Goal: Information Seeking & Learning: Learn about a topic

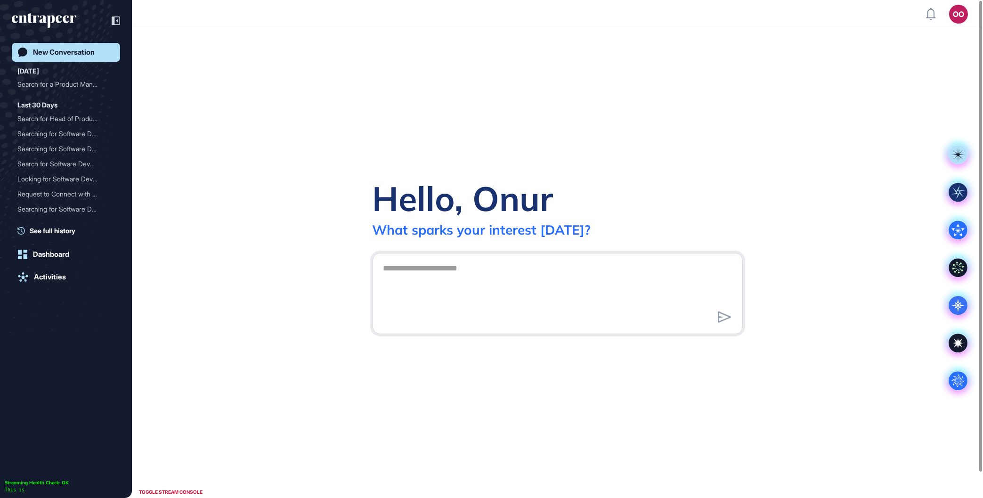
scroll to position [0, 0]
click at [77, 85] on div "Search for a Product Mana..." at bounding box center [61, 84] width 89 height 15
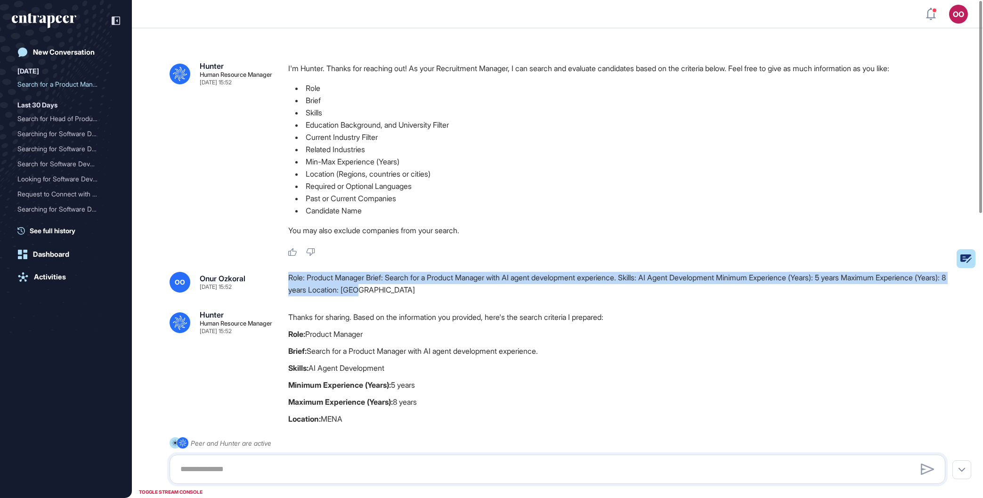
click at [286, 283] on div "OO Onur Ozkoral Sep 10, 2025 15:52 Role: Product Manager Brief: Search for a Pr…" at bounding box center [556, 284] width 775 height 24
click at [54, 48] on link "New Conversation" at bounding box center [66, 52] width 108 height 19
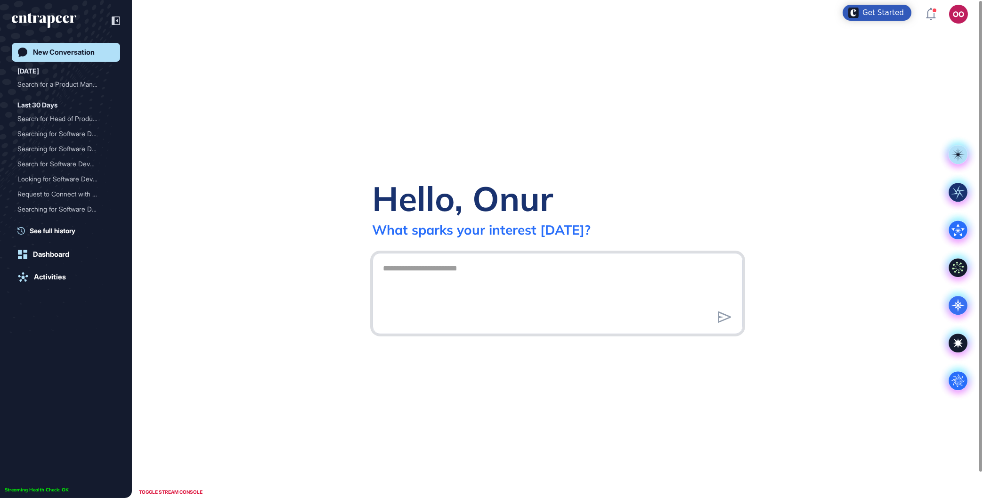
drag, startPoint x: 518, startPoint y: 293, endPoint x: 510, endPoint y: 291, distance: 7.8
click at [510, 291] on textarea at bounding box center [558, 292] width 360 height 66
paste textarea "**********"
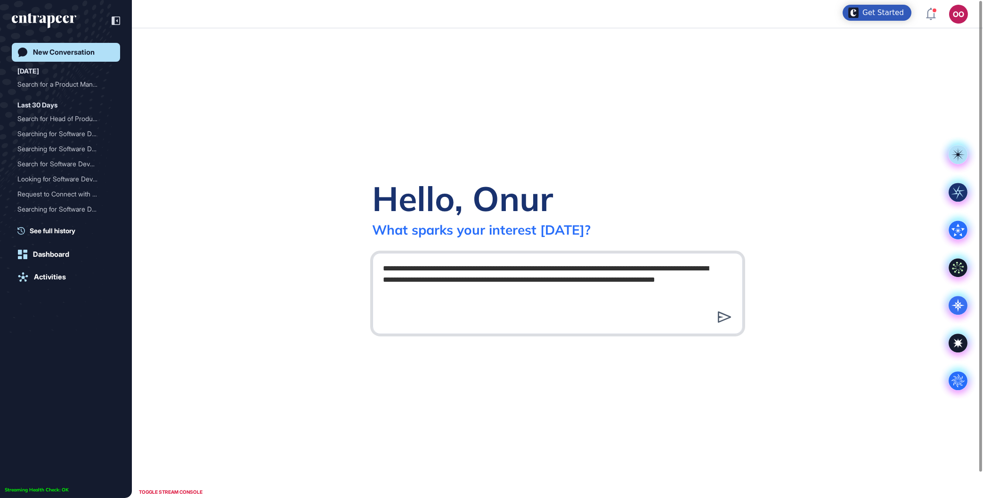
type textarea "**********"
click at [727, 316] on icon at bounding box center [724, 316] width 14 height 11
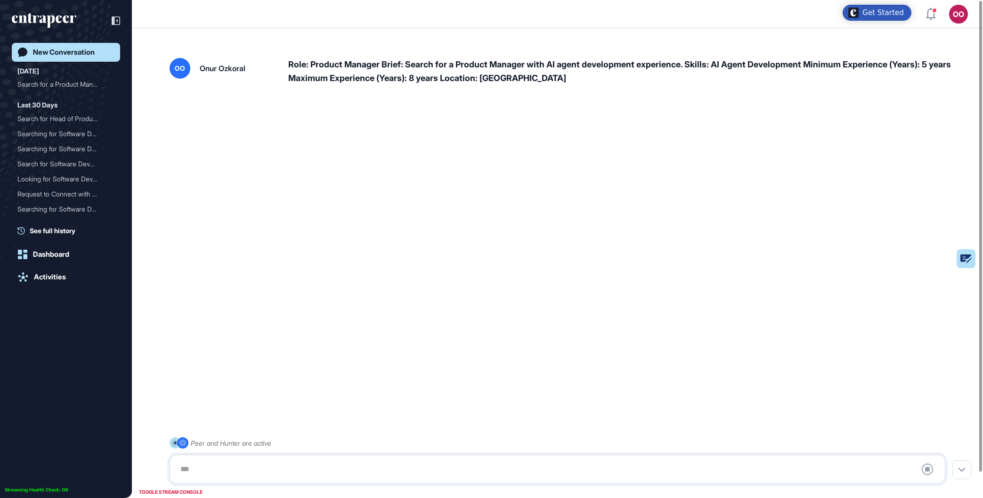
click at [78, 45] on link "New Conversation" at bounding box center [66, 52] width 108 height 19
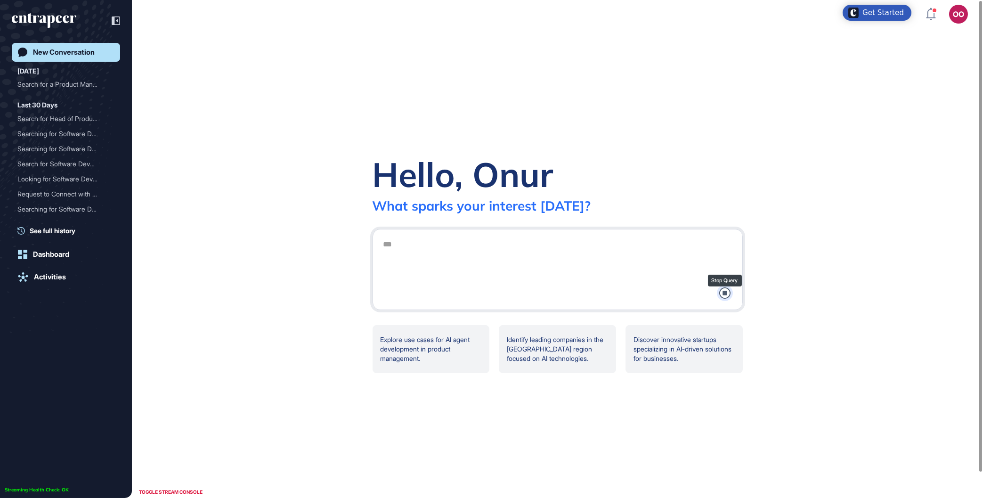
drag, startPoint x: 733, startPoint y: 289, endPoint x: 725, endPoint y: 293, distance: 8.4
click at [726, 292] on div "Stop Query" at bounding box center [557, 269] width 370 height 81
click at [726, 293] on icon at bounding box center [724, 292] width 11 height 11
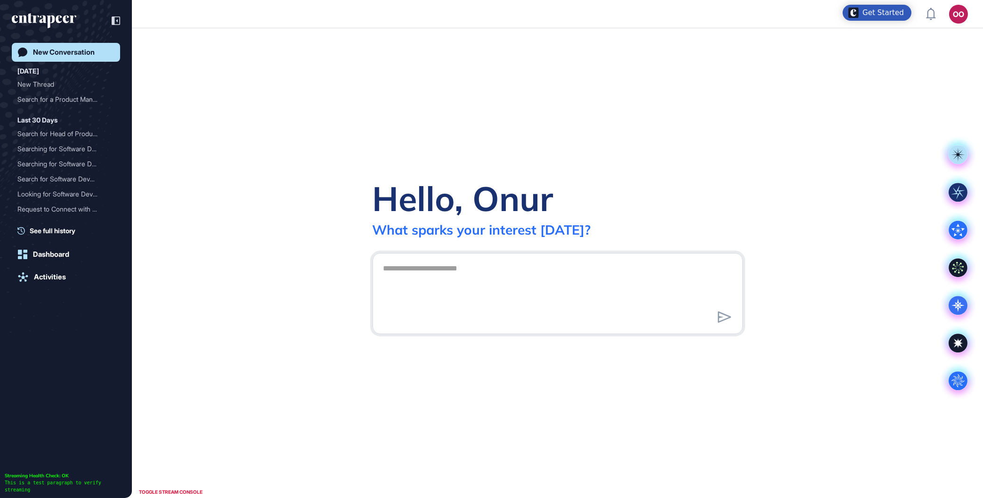
scroll to position [0, 0]
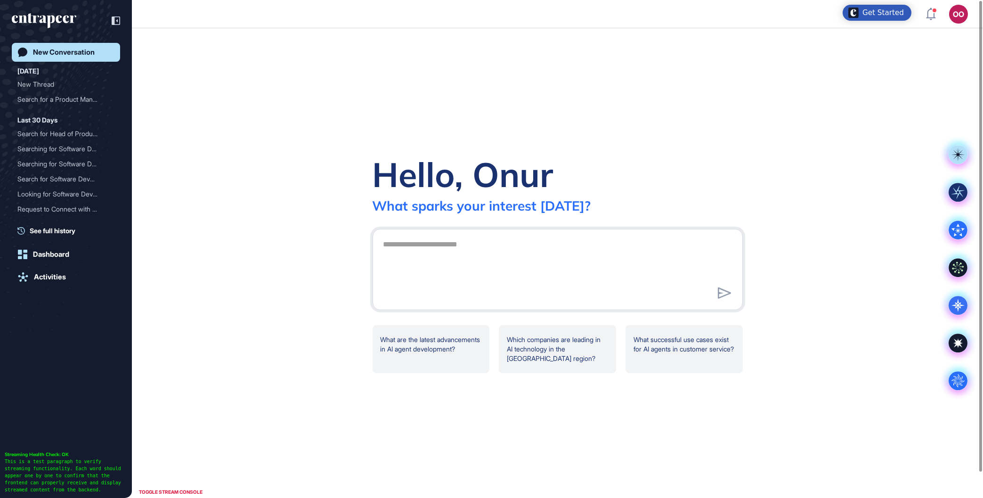
drag, startPoint x: 922, startPoint y: 357, endPoint x: 964, endPoint y: 352, distance: 41.8
click at [923, 357] on div "Hello, Onur What sparks your interest [DATE]? .cls-2{fill:#fff} What are the la…" at bounding box center [557, 262] width 851 height 469
click at [964, 389] on icon ".cls-2{fill:#fff}" at bounding box center [957, 380] width 19 height 19
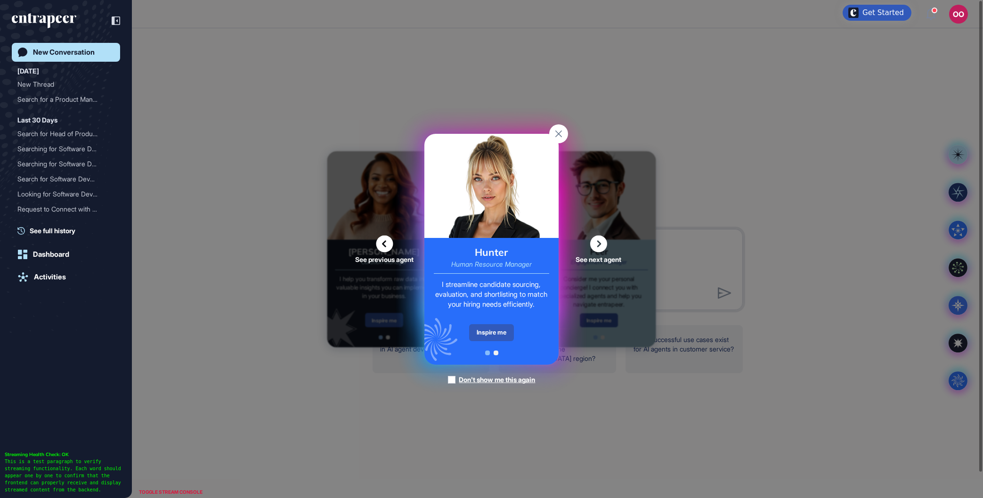
click at [494, 325] on div "Inspire me" at bounding box center [491, 332] width 45 height 17
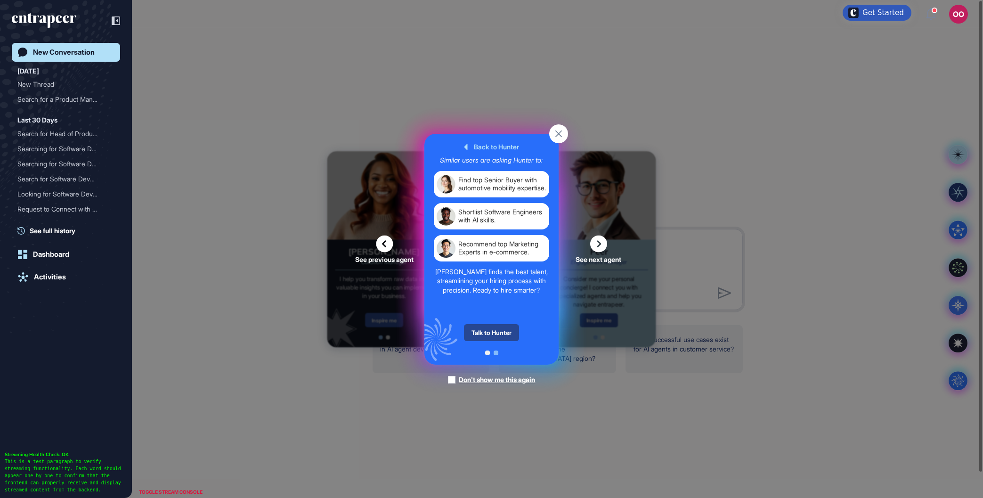
click at [498, 330] on div "Talk to Hunter" at bounding box center [491, 332] width 55 height 17
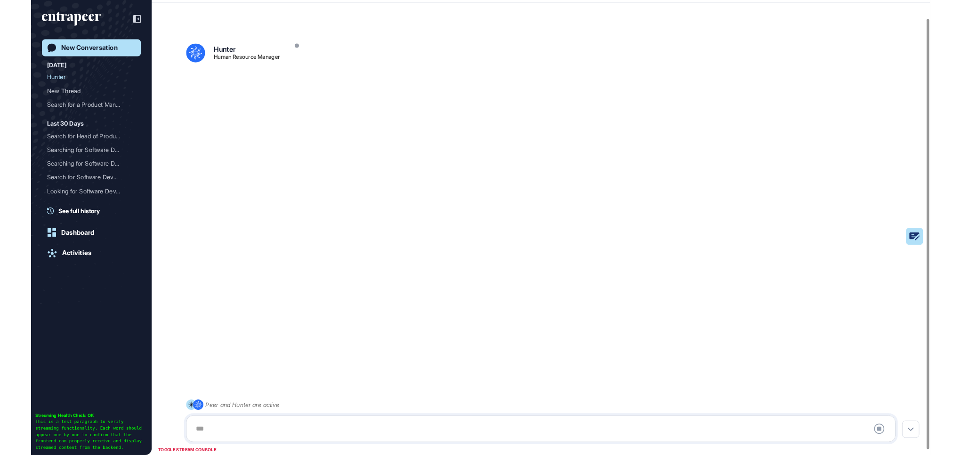
scroll to position [26, 0]
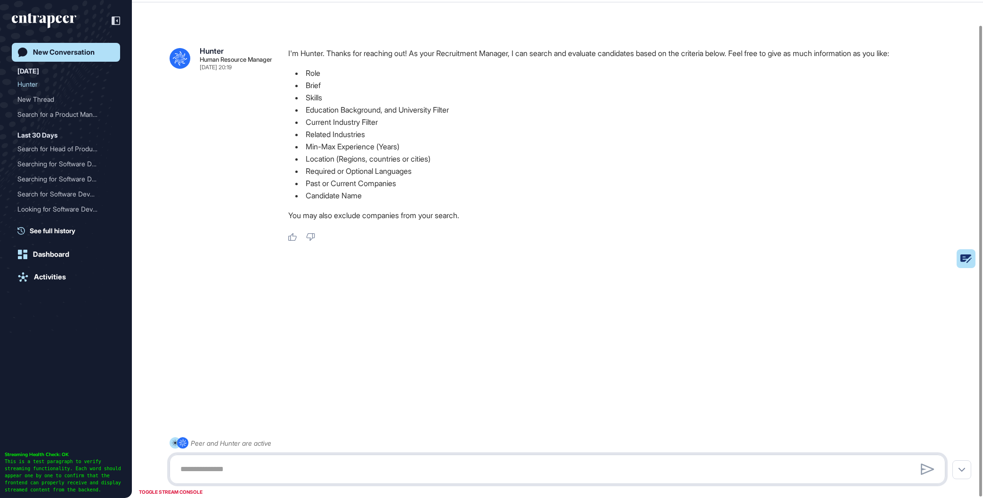
click at [335, 468] on textarea at bounding box center [557, 468] width 765 height 19
paste textarea "**********"
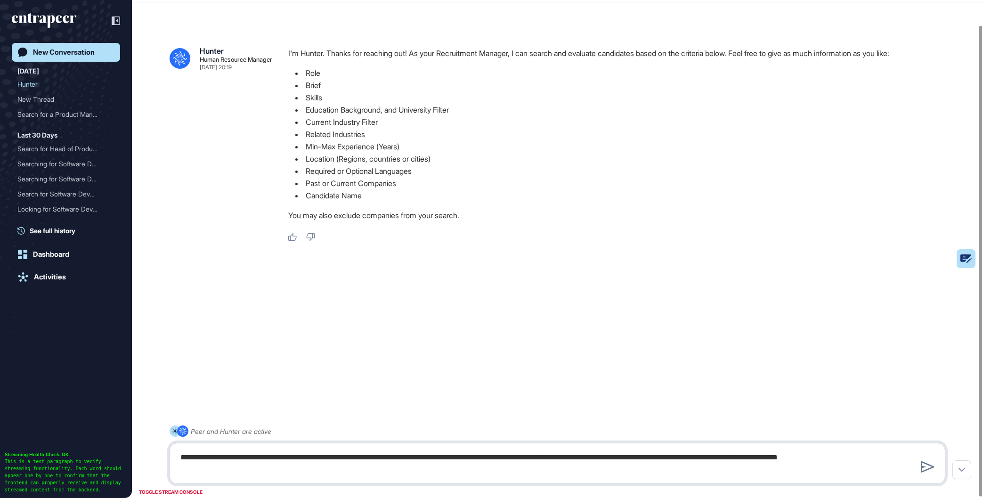
type textarea "**********"
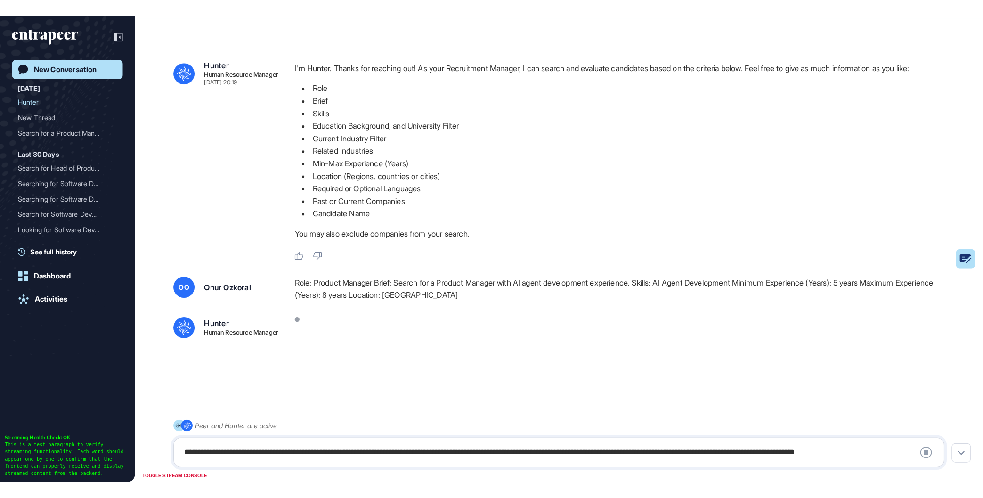
scroll to position [495, 980]
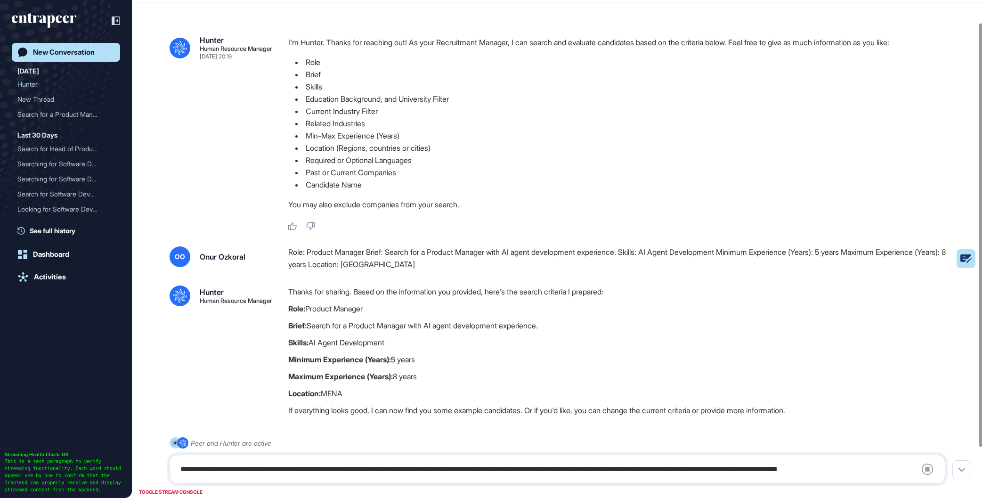
click at [274, 476] on div "**********" at bounding box center [557, 468] width 765 height 19
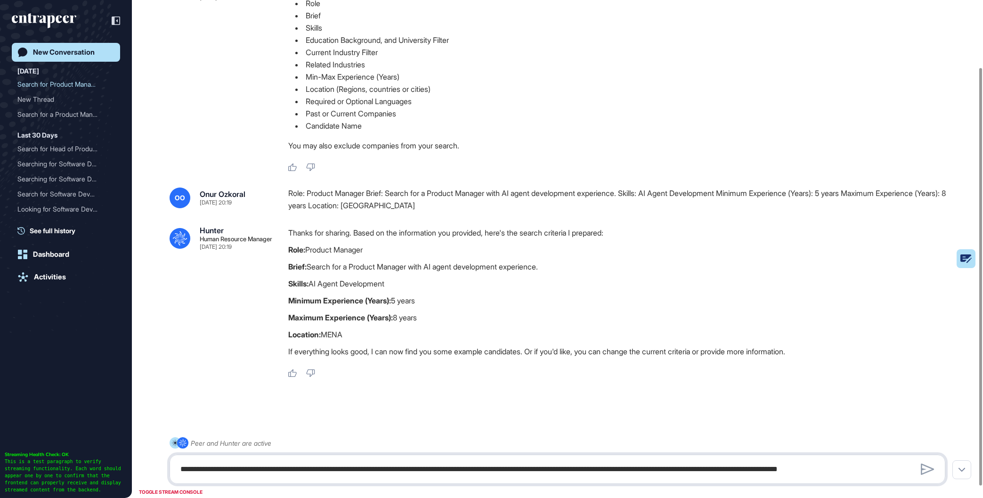
scroll to position [85, 0]
click at [270, 468] on textarea "**********" at bounding box center [557, 468] width 765 height 19
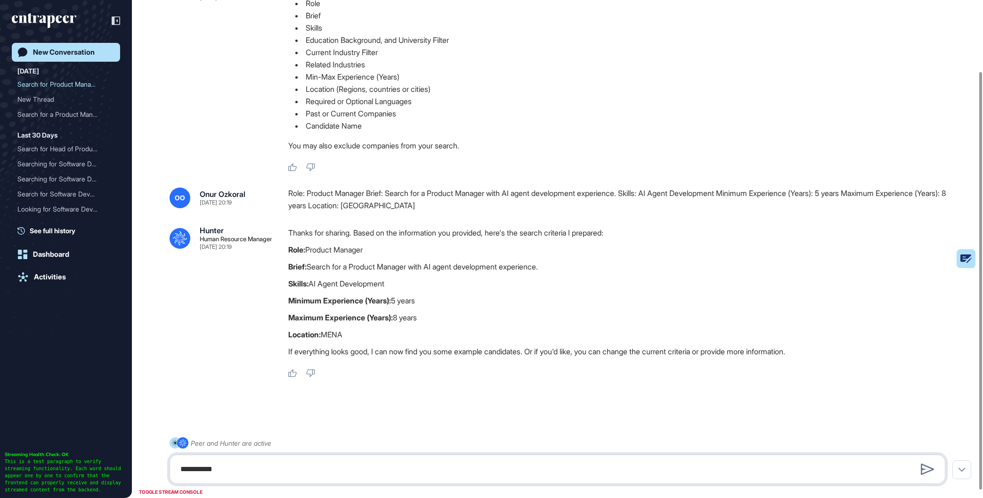
type textarea "**********"
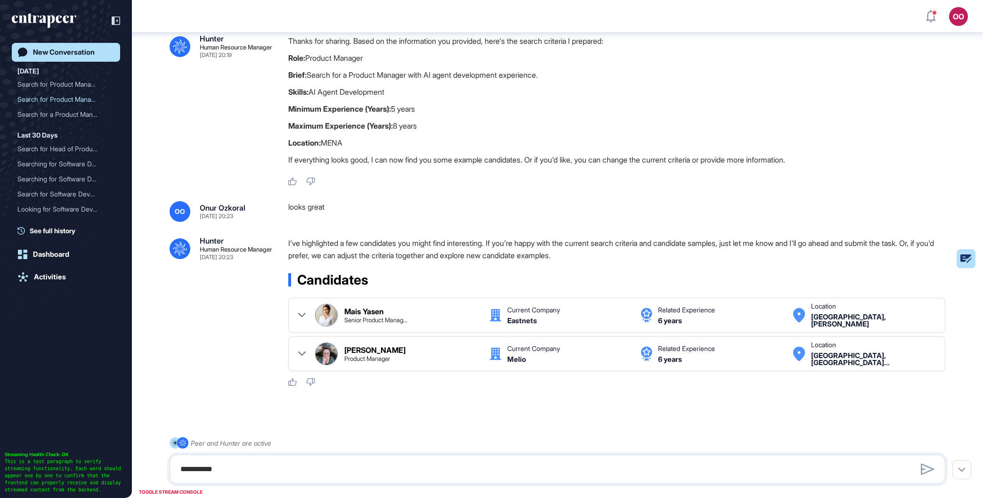
scroll to position [287, 0]
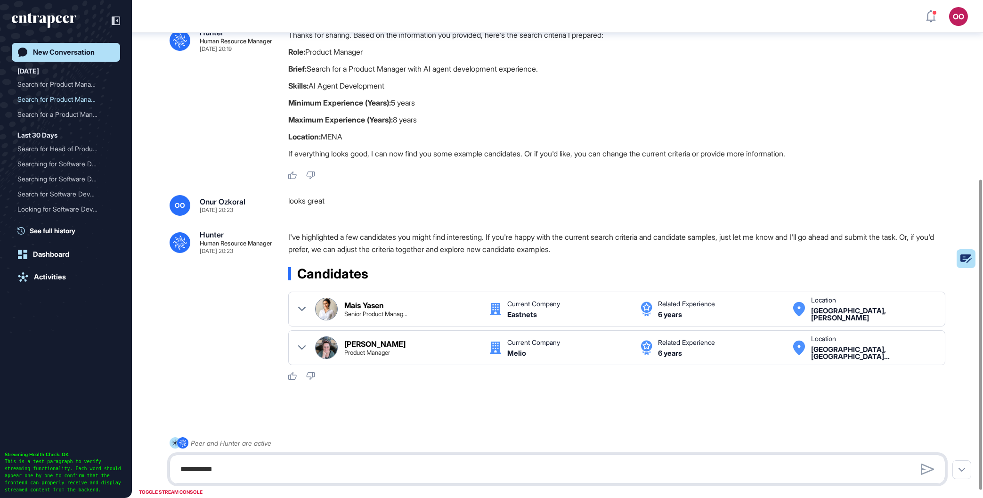
click at [497, 463] on textarea "**********" at bounding box center [557, 468] width 765 height 19
type textarea "**********"
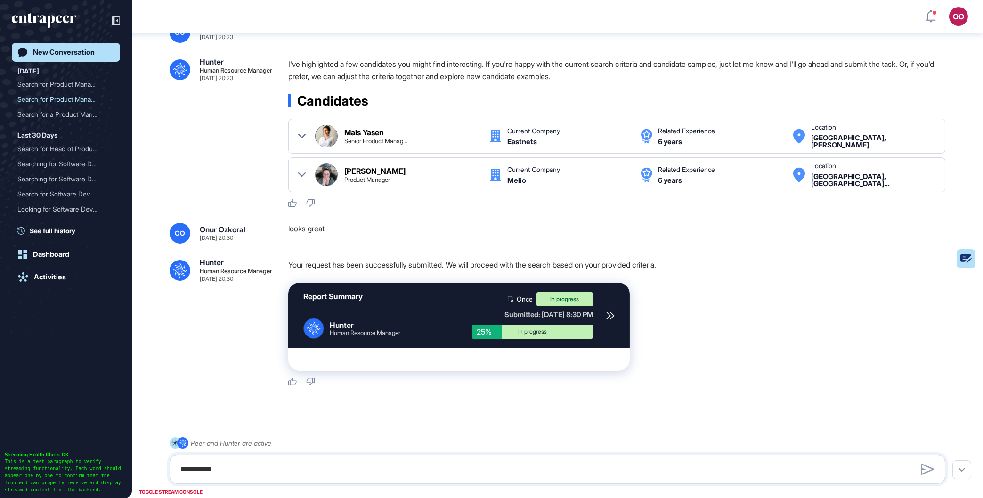
scroll to position [468, 0]
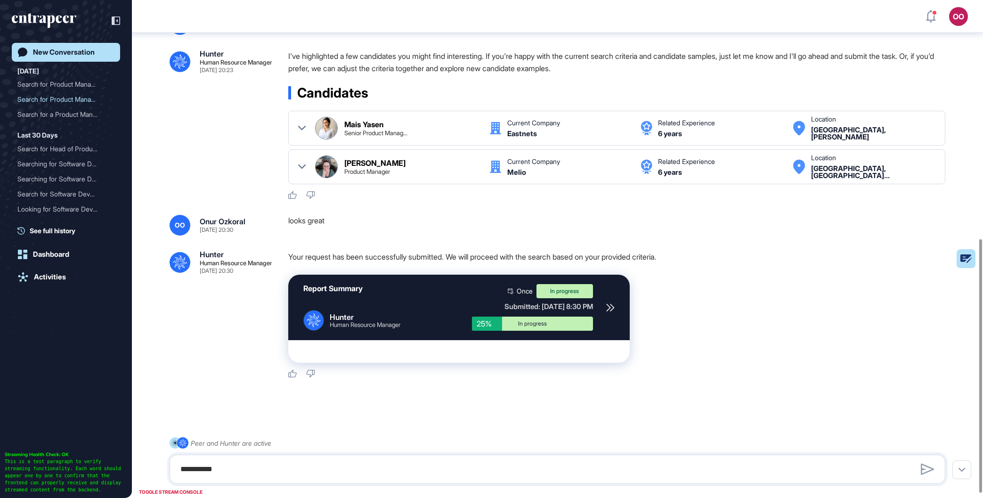
click at [612, 310] on icon at bounding box center [610, 307] width 8 height 8
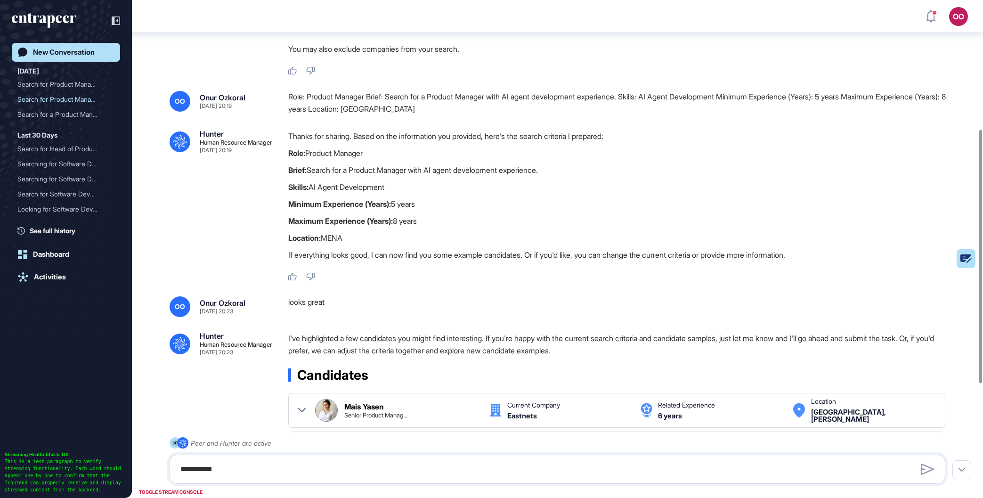
scroll to position [146, 0]
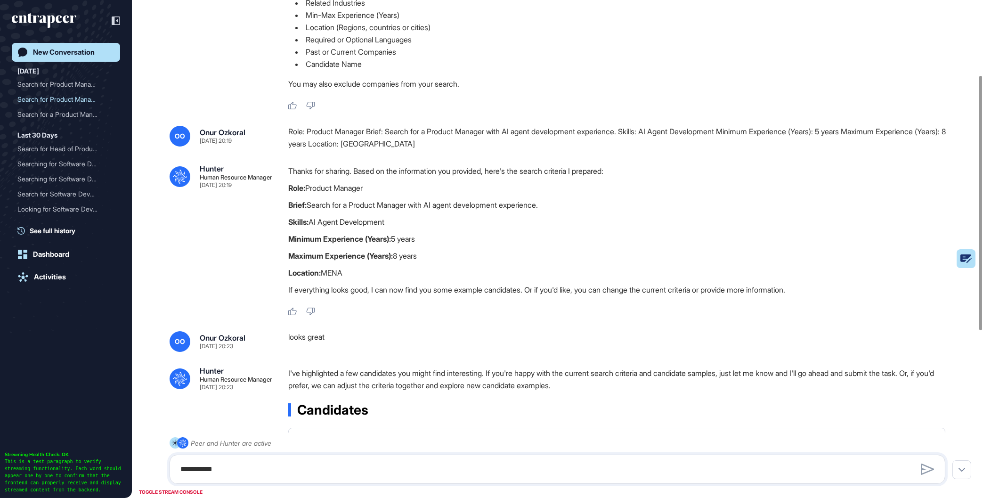
drag, startPoint x: 359, startPoint y: 276, endPoint x: 289, endPoint y: 188, distance: 112.6
click at [285, 189] on div ".cls-2{fill:#fff} Hunter Human Resource Manager Sep 10, 2025 20:19 Thanks for s…" at bounding box center [556, 240] width 775 height 151
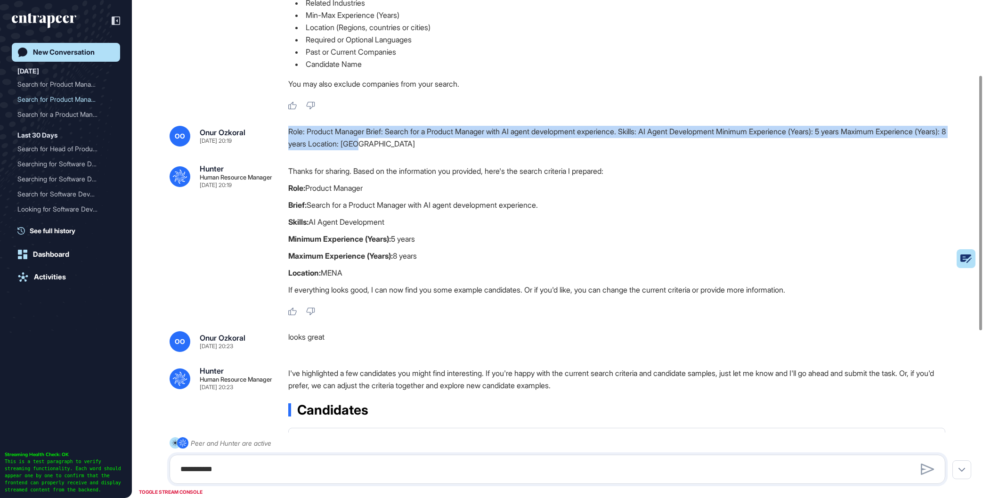
drag, startPoint x: 475, startPoint y: 147, endPoint x: 234, endPoint y: 112, distance: 243.6
click at [288, 134] on div "OO Onur Ozkoral Sep 10, 2025 20:19 Role: Product Manager Brief: Search for a Pr…" at bounding box center [556, 138] width 775 height 24
copy div "Role: Product Manager Brief: Search for a Product Manager with AI agent develop…"
click at [85, 54] on div "New Conversation" at bounding box center [64, 52] width 62 height 8
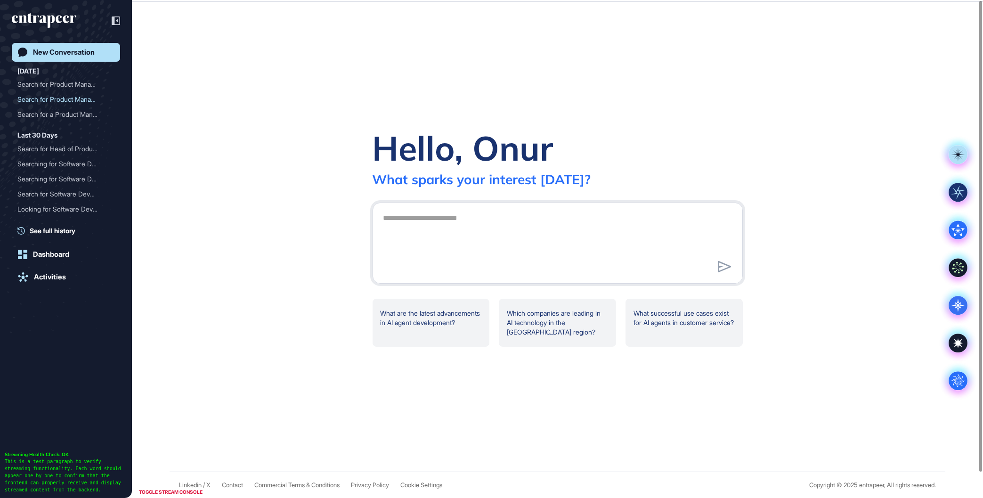
scroll to position [0, 0]
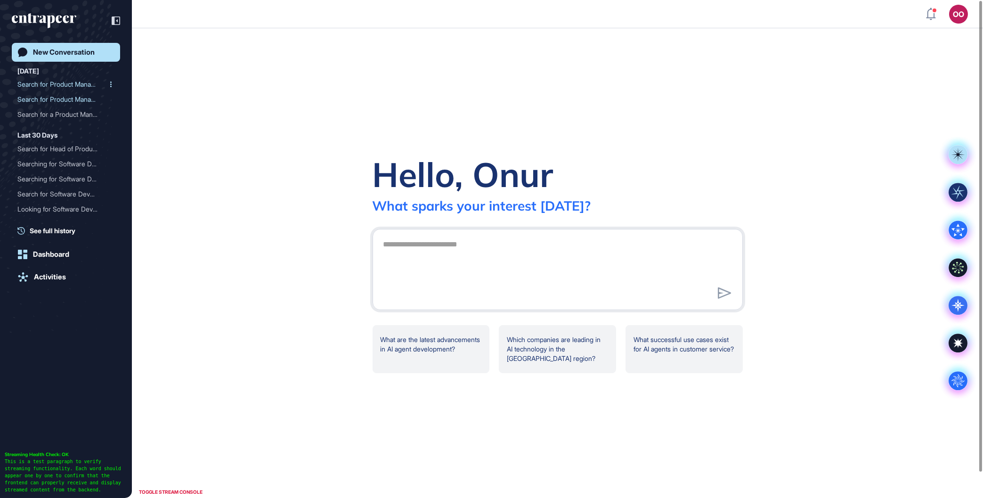
click at [64, 88] on div "Search for Product Manage..." at bounding box center [61, 84] width 89 height 15
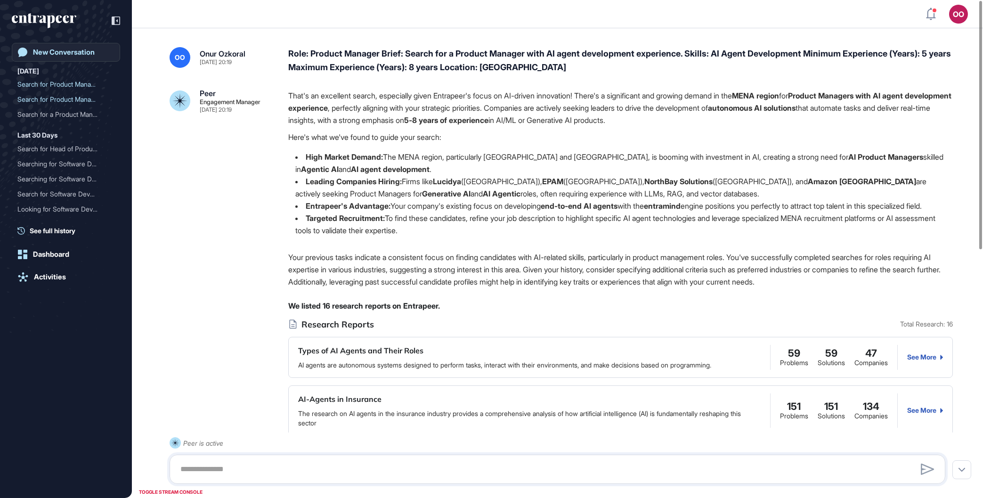
click at [47, 48] on link "New Conversation" at bounding box center [66, 52] width 108 height 19
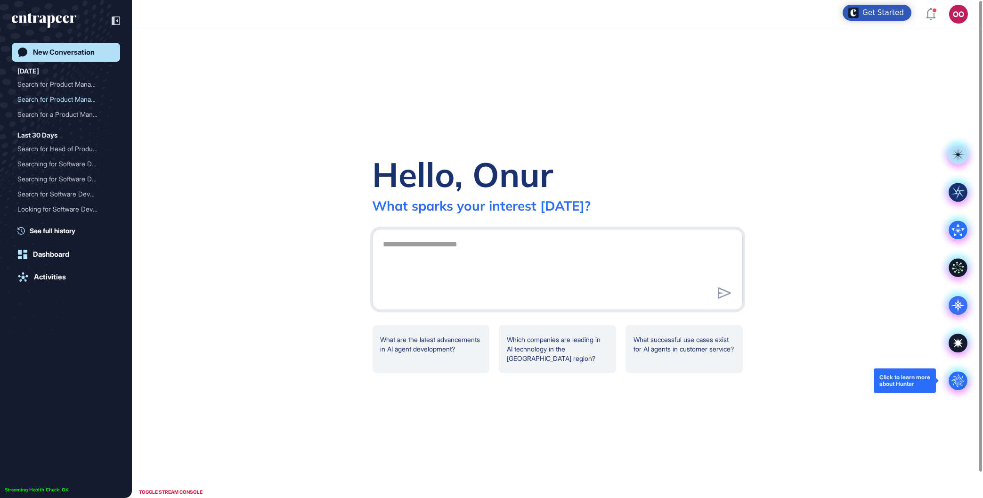
click at [959, 378] on circle at bounding box center [957, 380] width 19 height 19
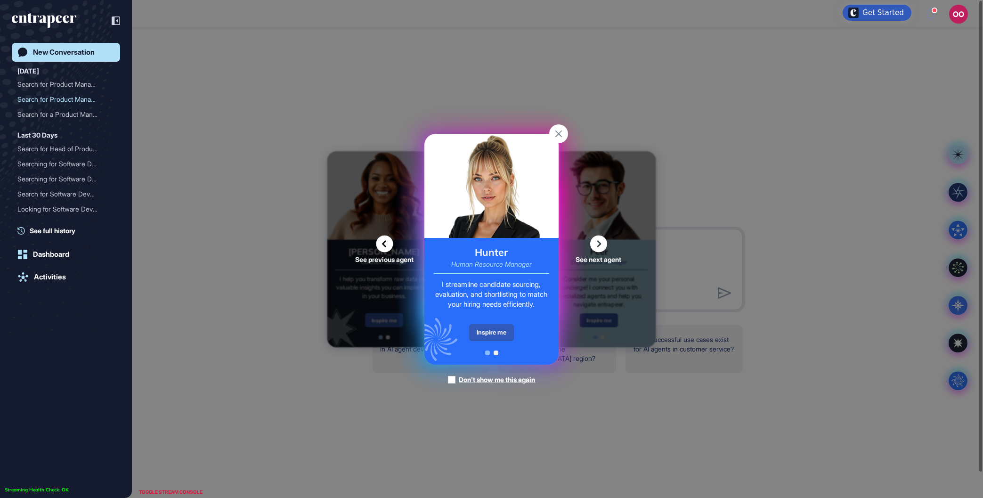
click at [497, 320] on div "Hunter Human Resource Manager I streamline candidate sourcing, evaluation, and …" at bounding box center [491, 301] width 134 height 127
click at [499, 335] on div "Inspire me" at bounding box center [491, 332] width 45 height 17
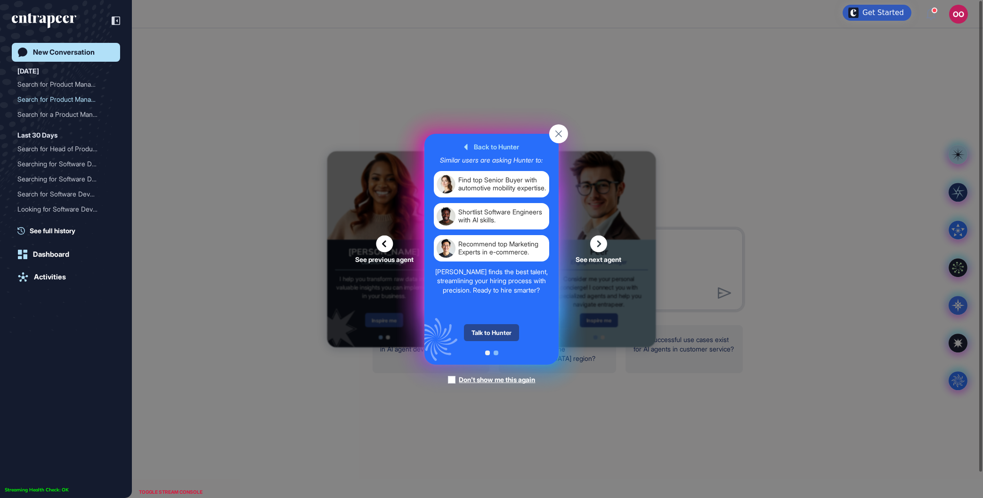
click at [496, 334] on div "Talk to Hunter" at bounding box center [491, 332] width 55 height 17
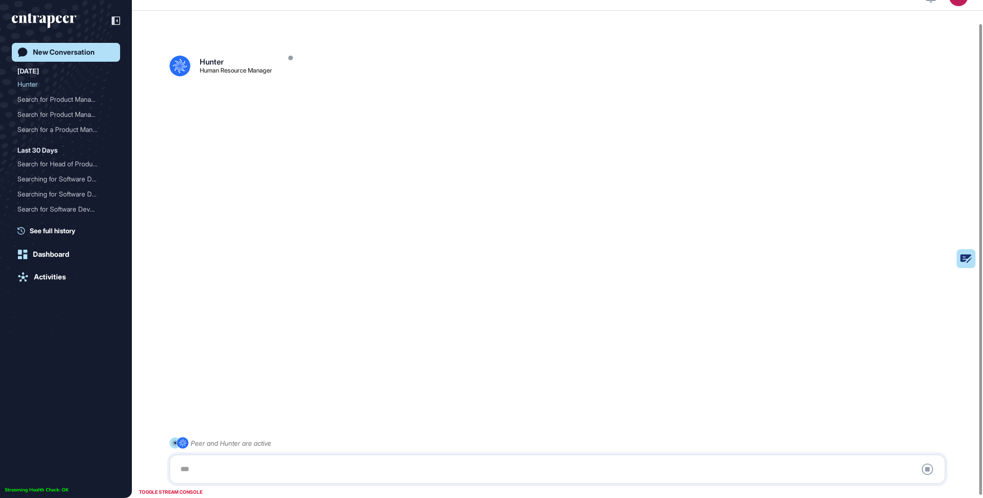
scroll to position [26, 0]
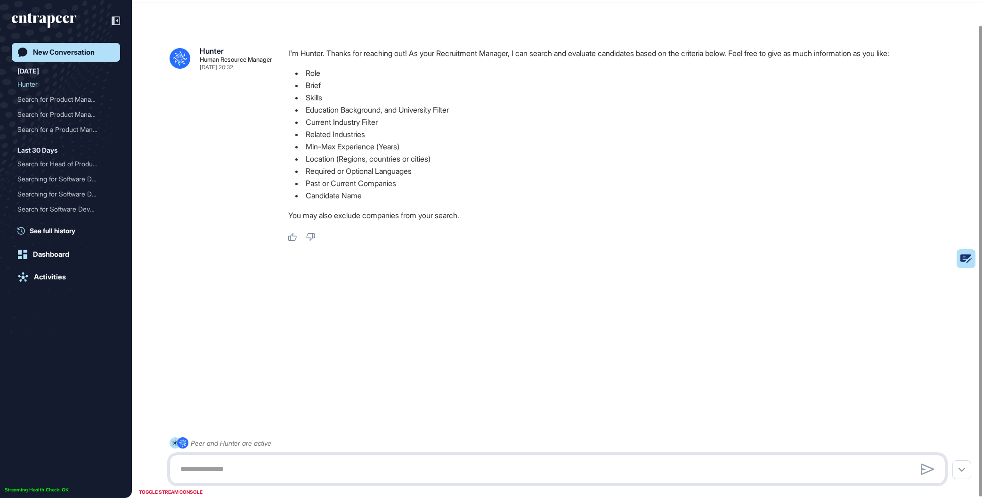
click at [358, 467] on textarea at bounding box center [557, 468] width 765 height 19
paste textarea "**********"
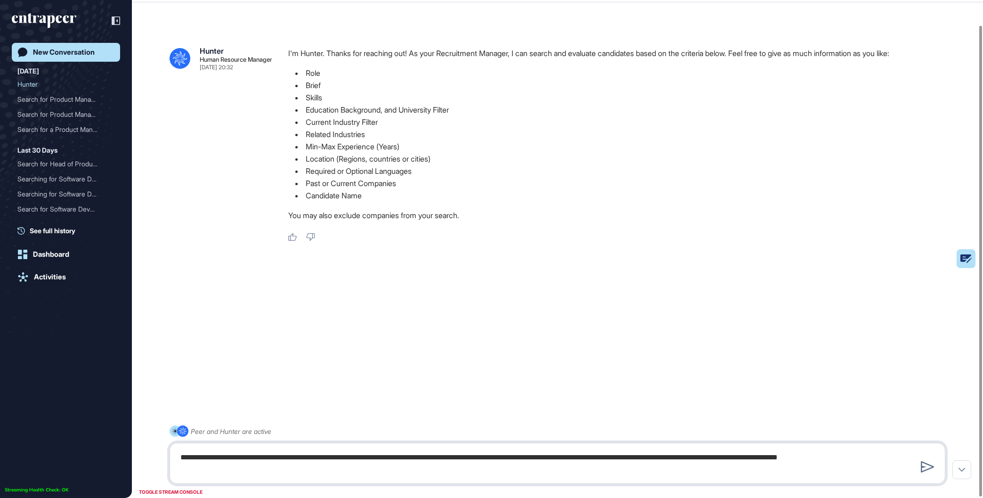
type textarea "**********"
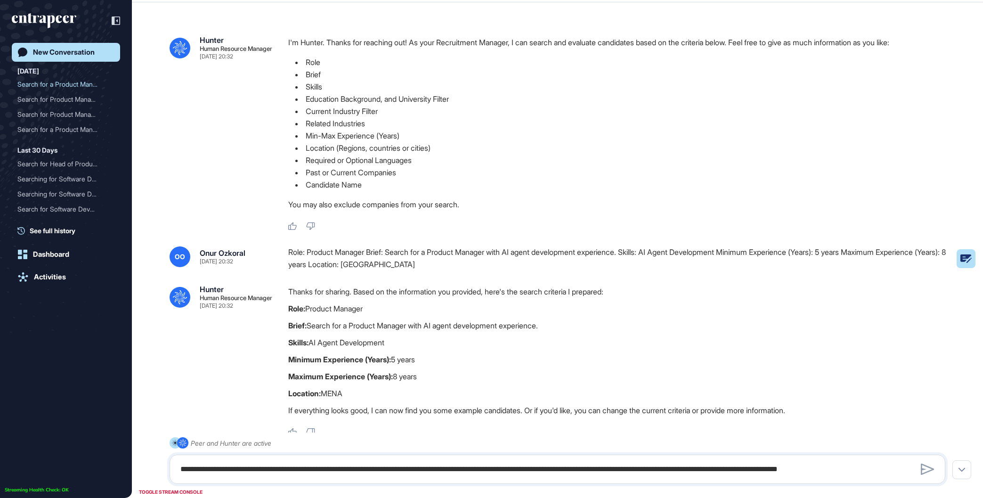
scroll to position [85, 0]
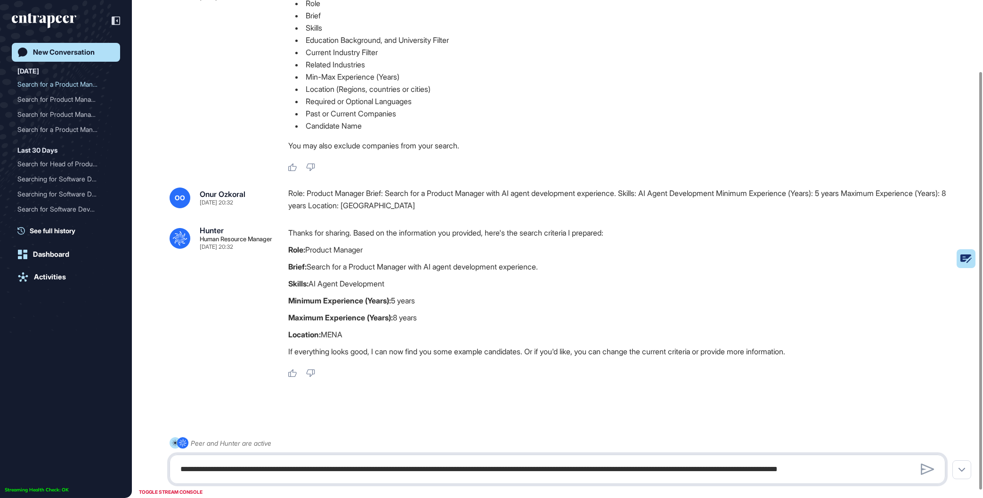
click at [313, 465] on textarea "**********" at bounding box center [557, 468] width 765 height 19
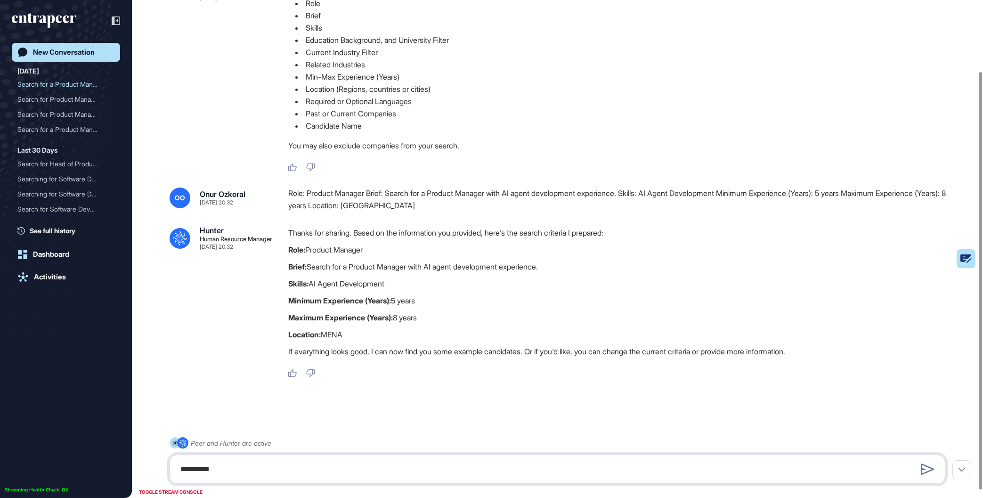
type textarea "**********"
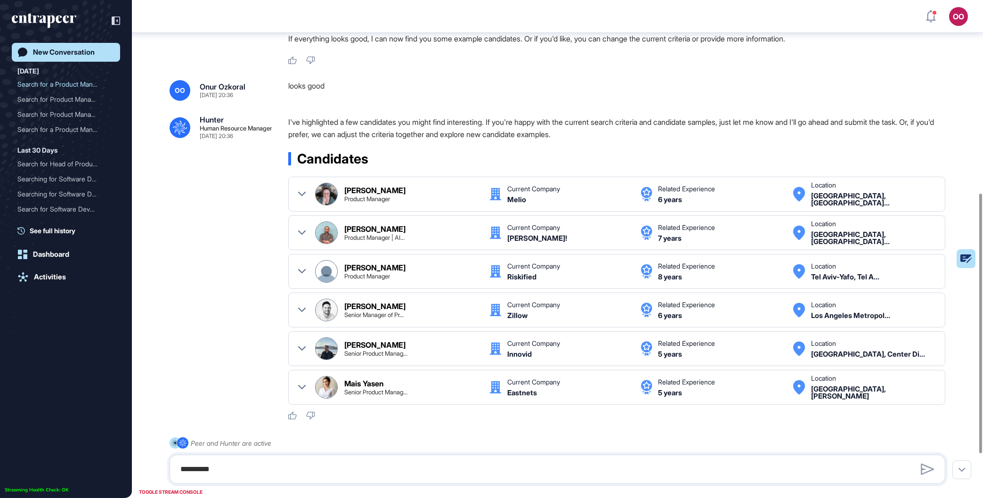
scroll to position [453, 0]
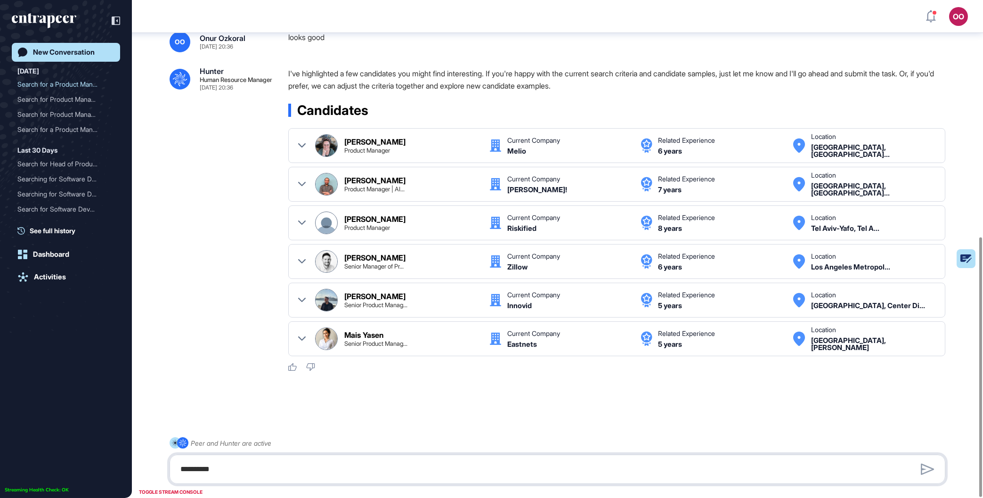
click at [460, 472] on textarea "**********" at bounding box center [557, 468] width 765 height 19
type textarea "**********"
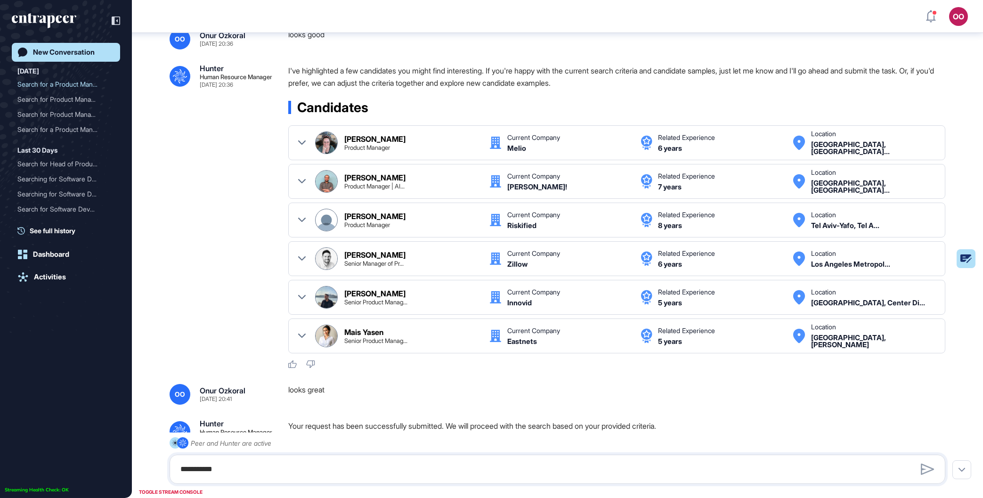
scroll to position [602, 0]
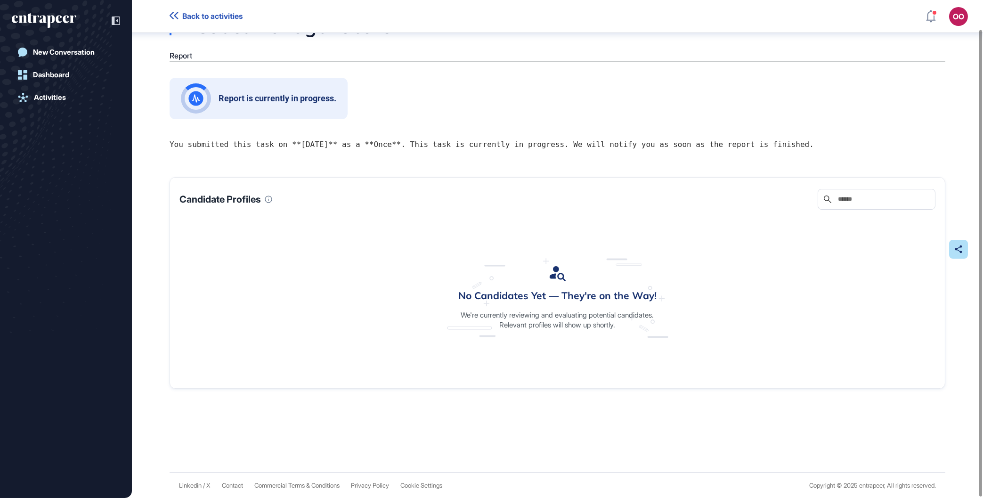
scroll to position [31, 0]
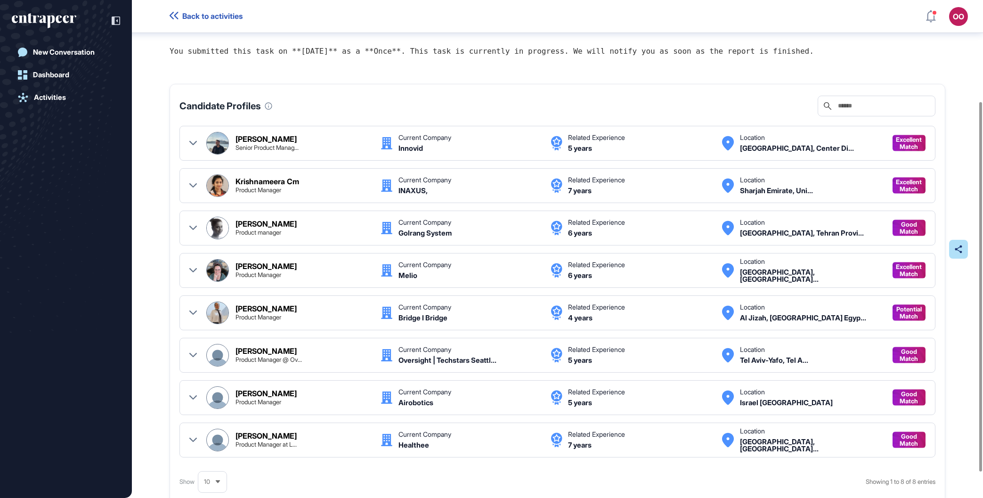
scroll to position [138, 0]
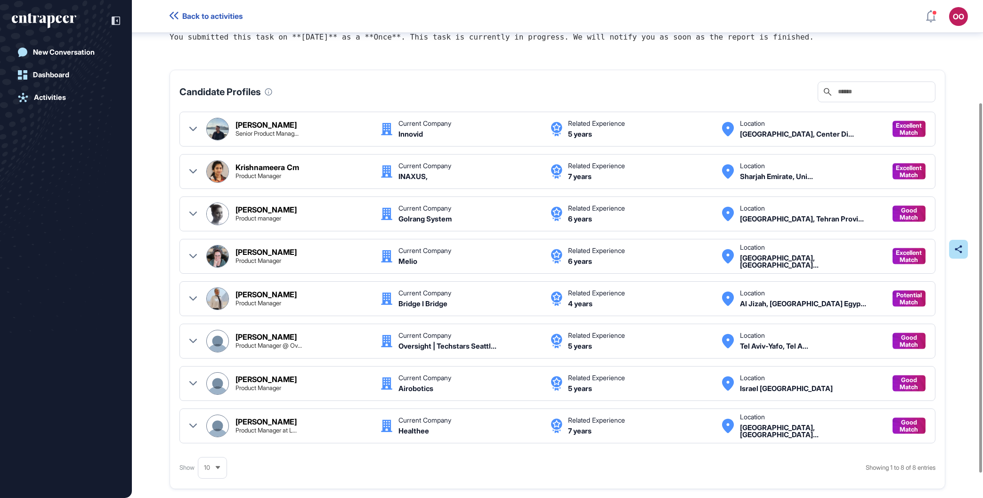
click at [194, 339] on icon at bounding box center [193, 341] width 8 height 8
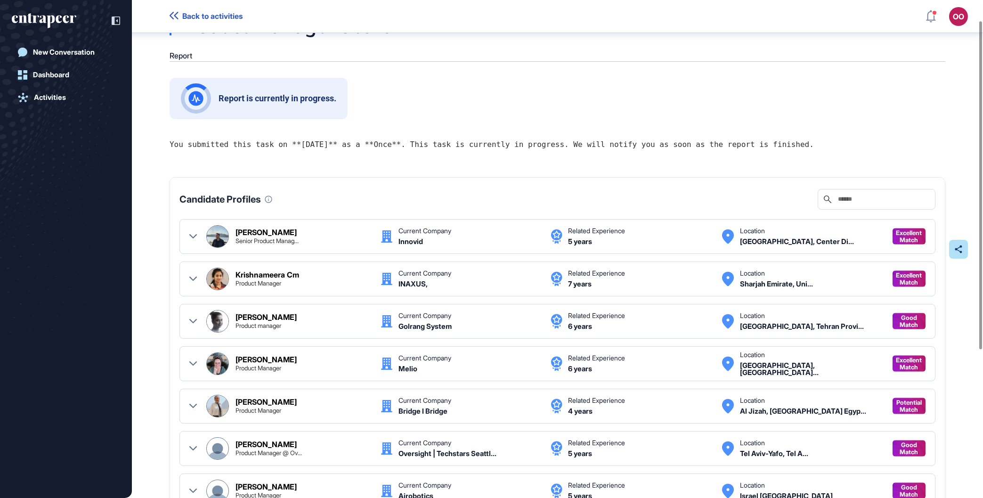
scroll to position [245, 0]
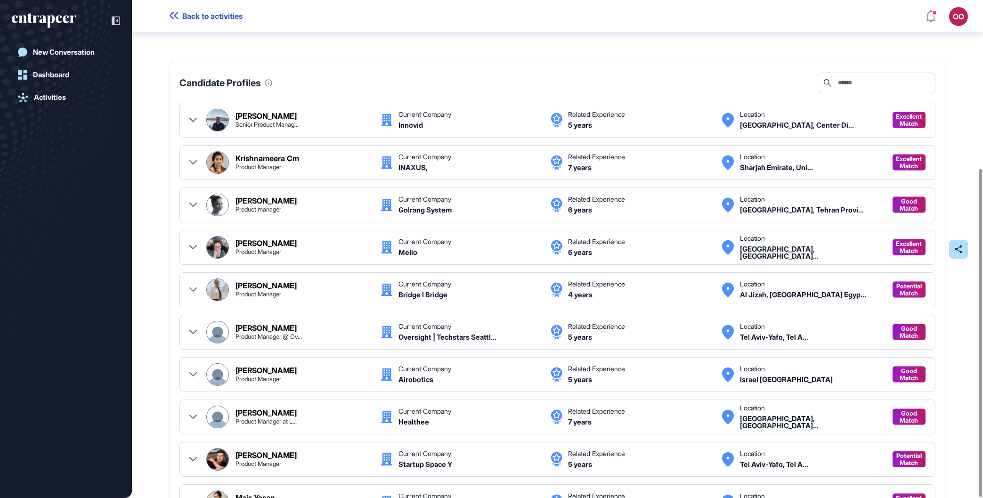
scroll to position [255, 0]
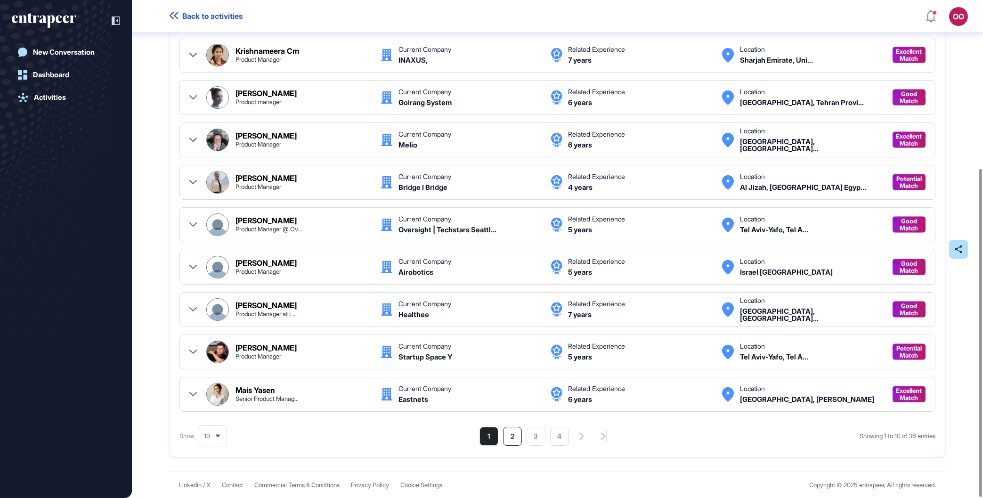
click at [506, 443] on li "2" at bounding box center [512, 436] width 19 height 19
click at [573, 437] on li "6" at bounding box center [582, 436] width 19 height 19
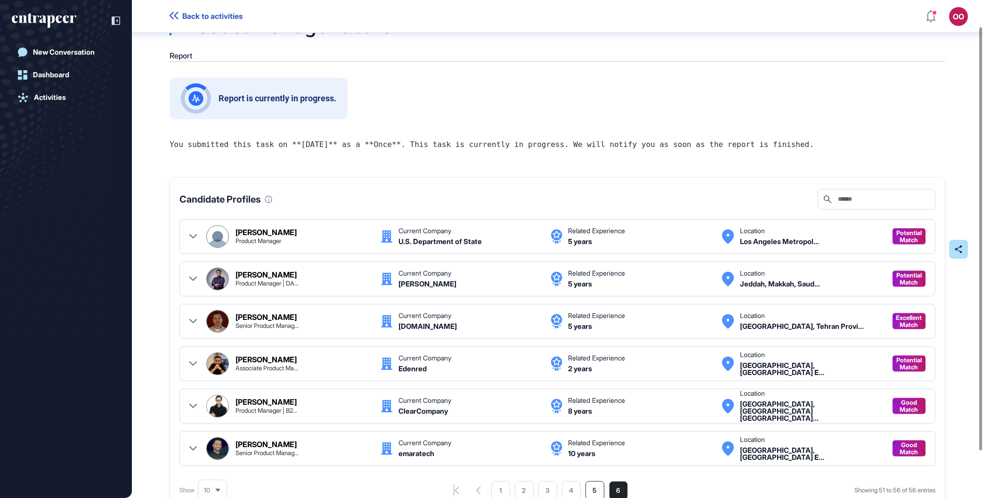
click at [591, 490] on li "5" at bounding box center [594, 490] width 19 height 19
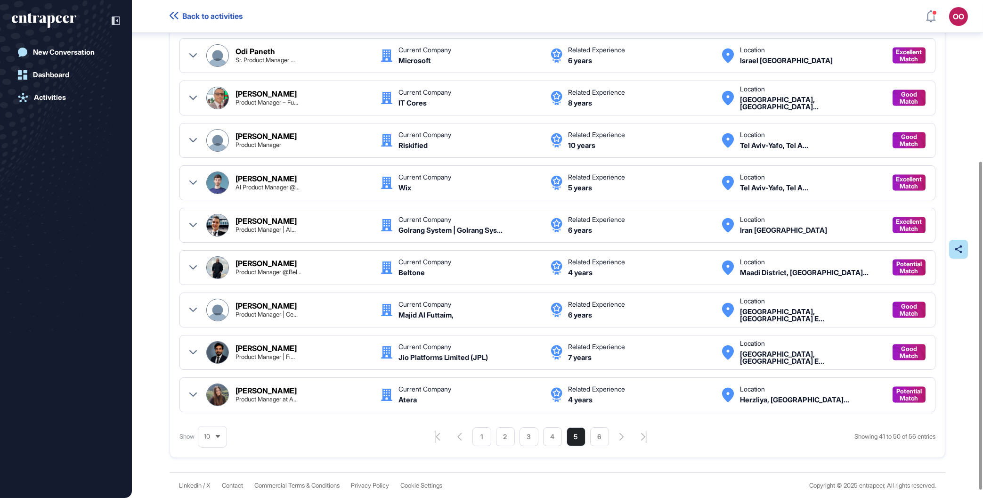
scroll to position [255, 0]
click at [549, 439] on li "4" at bounding box center [552, 436] width 19 height 19
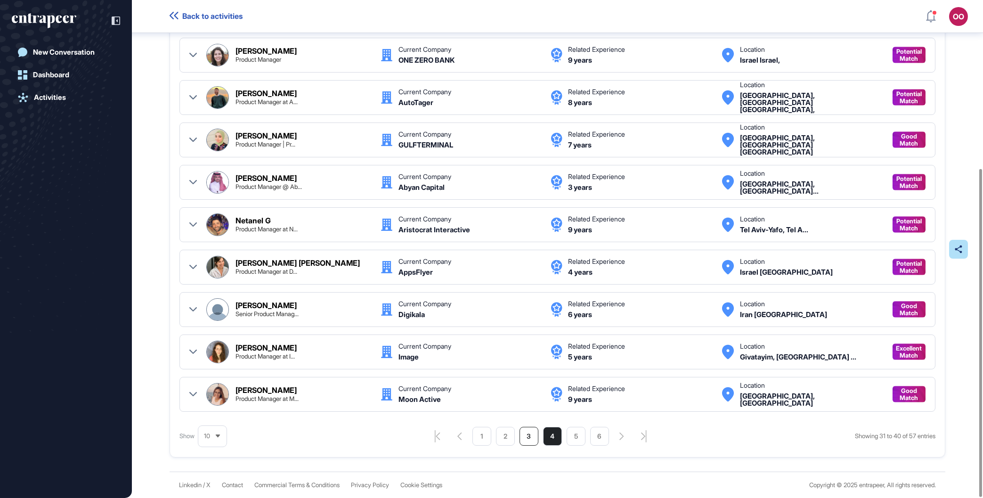
click at [529, 437] on li "3" at bounding box center [528, 436] width 19 height 19
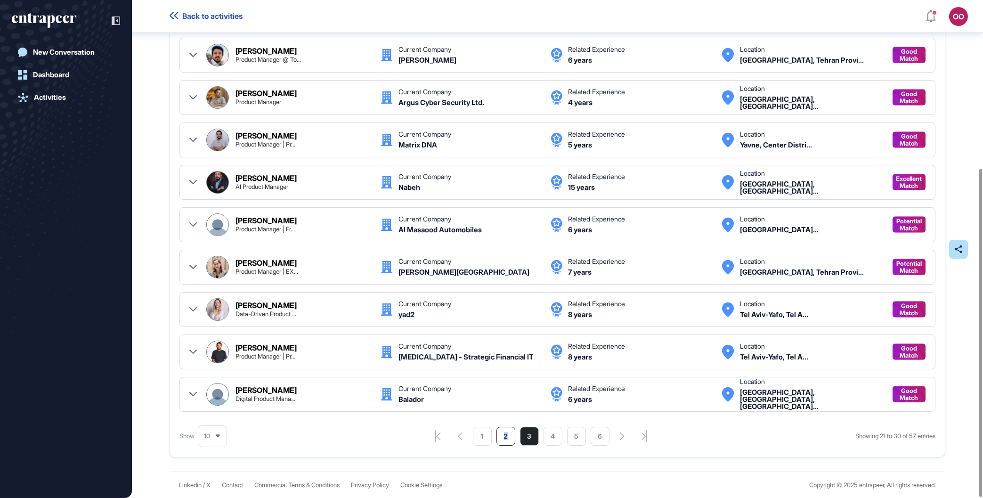
click at [503, 436] on li "2" at bounding box center [505, 436] width 19 height 19
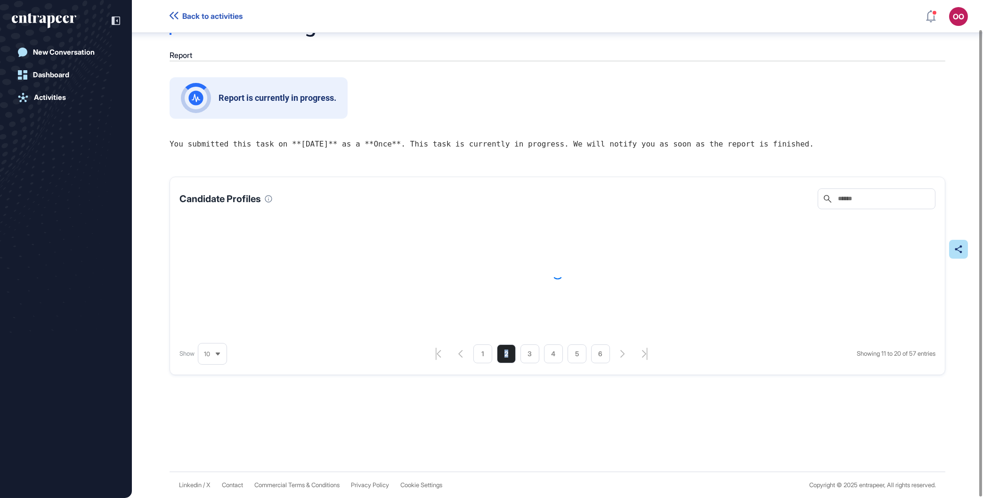
scroll to position [31, 0]
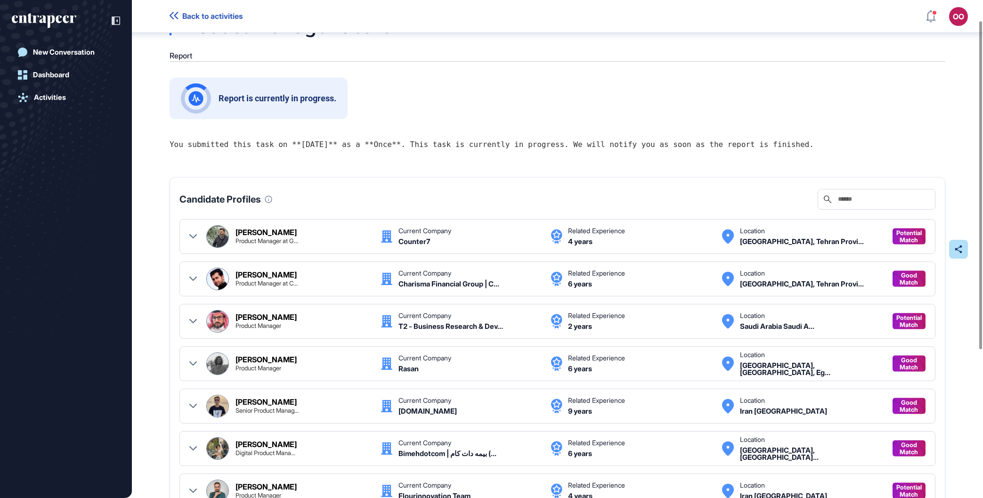
click at [287, 450] on div "Digital Product Mana..." at bounding box center [265, 453] width 60 height 6
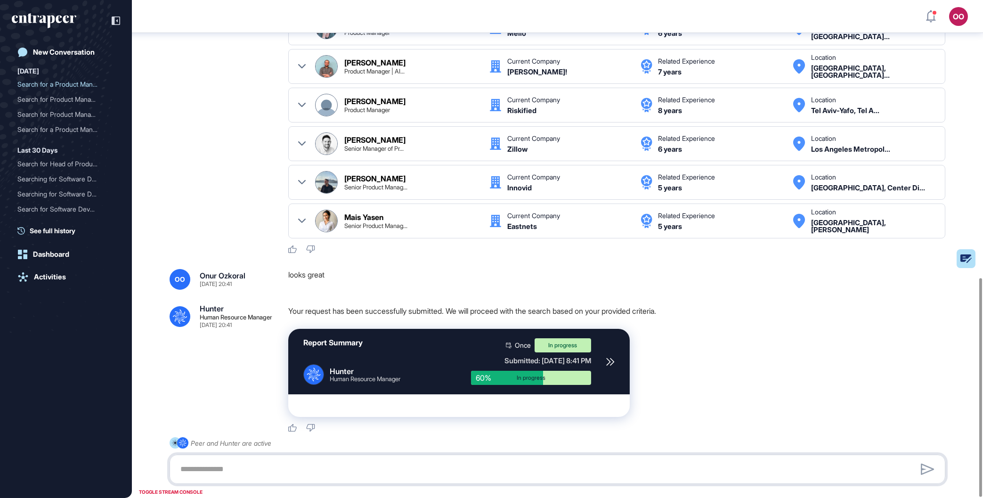
scroll to position [631, 0]
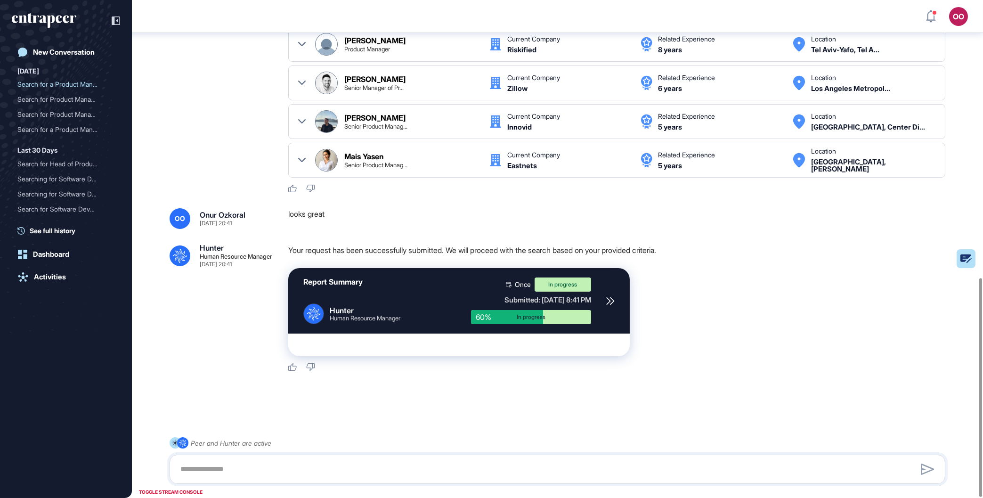
click at [609, 300] on icon at bounding box center [609, 300] width 7 height 7
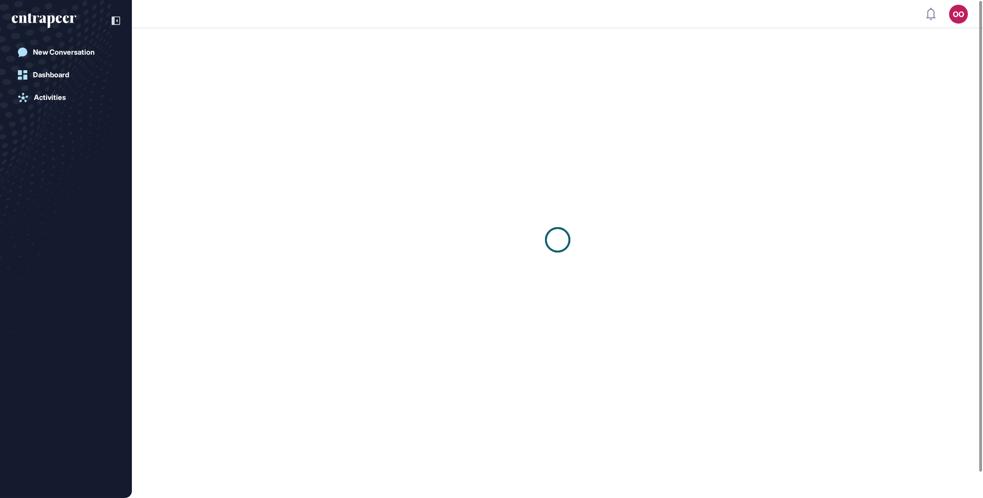
scroll to position [0, 0]
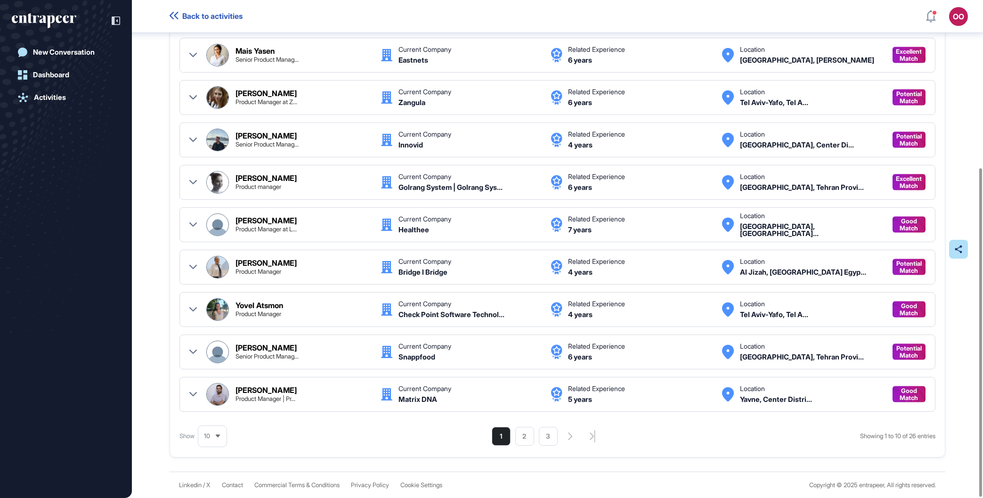
scroll to position [255, 0]
click at [517, 436] on li "2" at bounding box center [524, 436] width 19 height 19
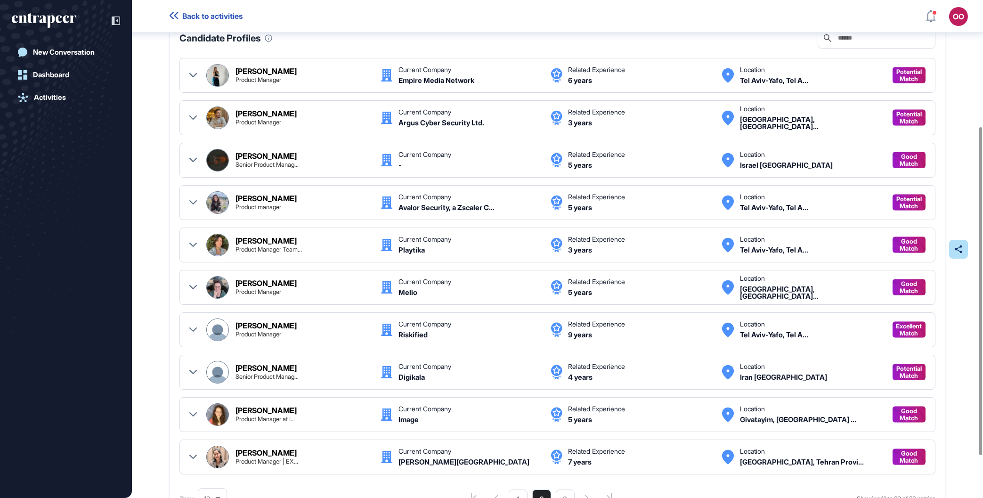
scroll to position [245, 0]
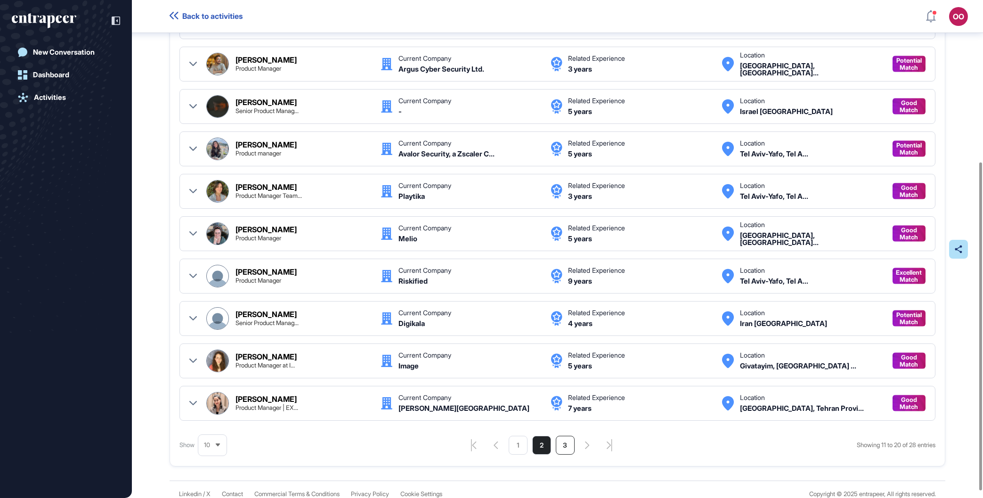
click at [564, 447] on li "3" at bounding box center [565, 444] width 19 height 19
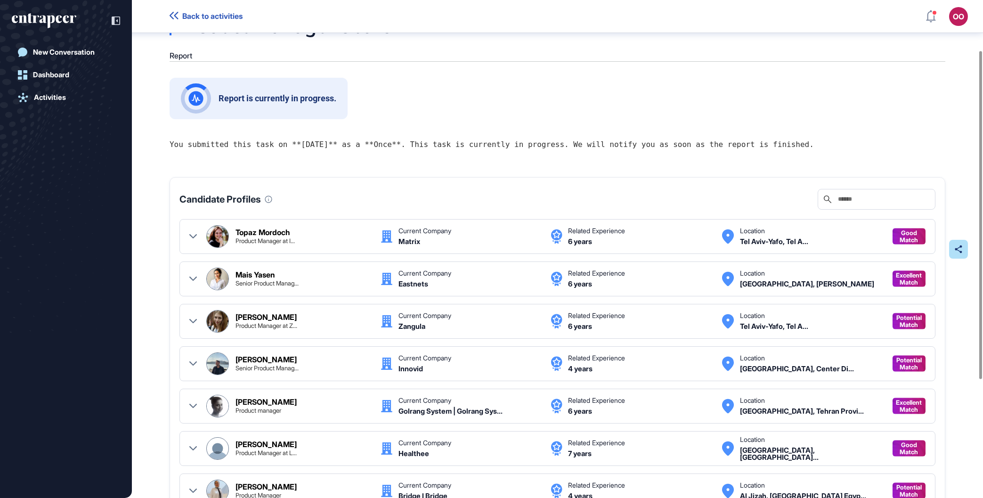
scroll to position [255, 0]
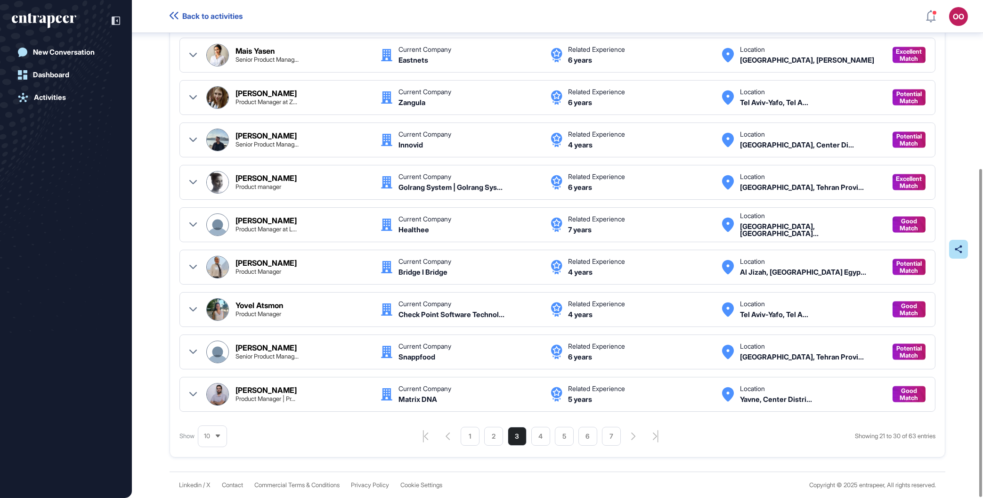
click at [335, 1] on div "Back to activities OO Admin Dashboard Dashboard Profile My Content Request More…" at bounding box center [491, 16] width 983 height 33
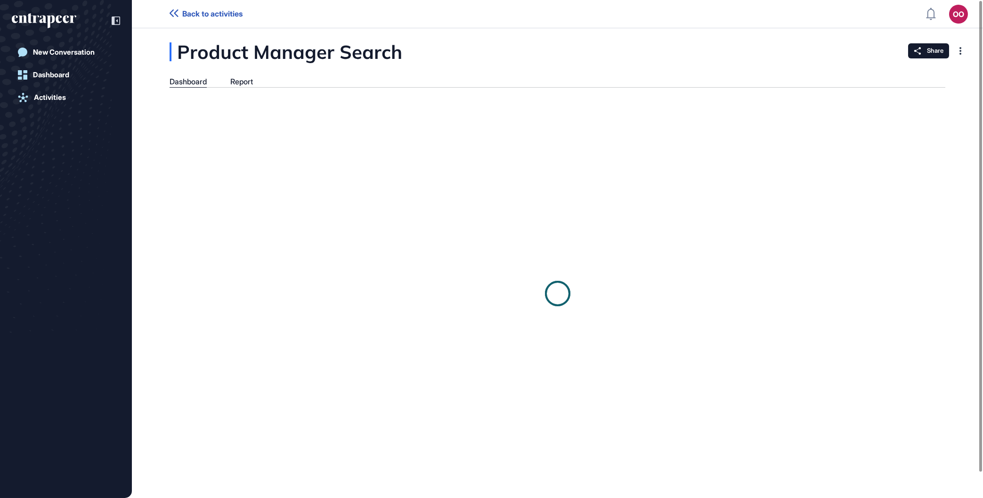
scroll to position [0, 0]
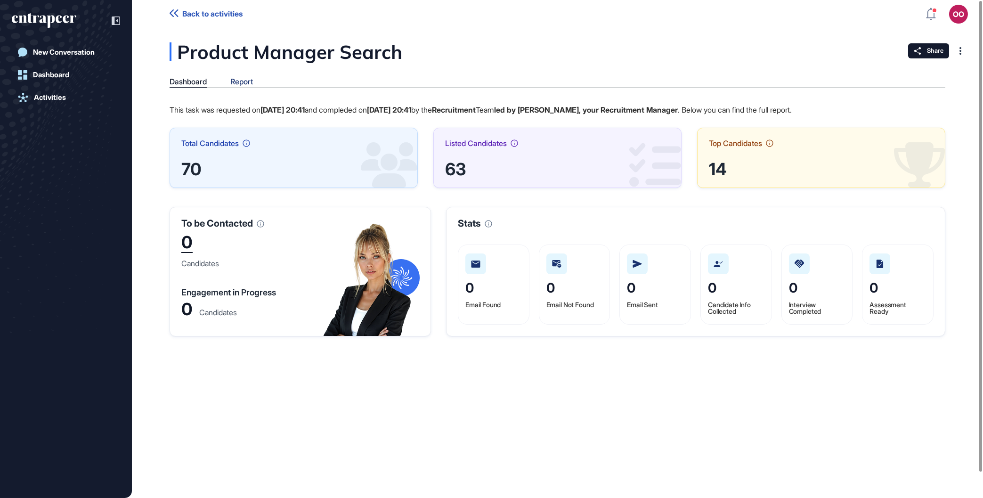
click at [250, 78] on div "Report" at bounding box center [241, 81] width 23 height 9
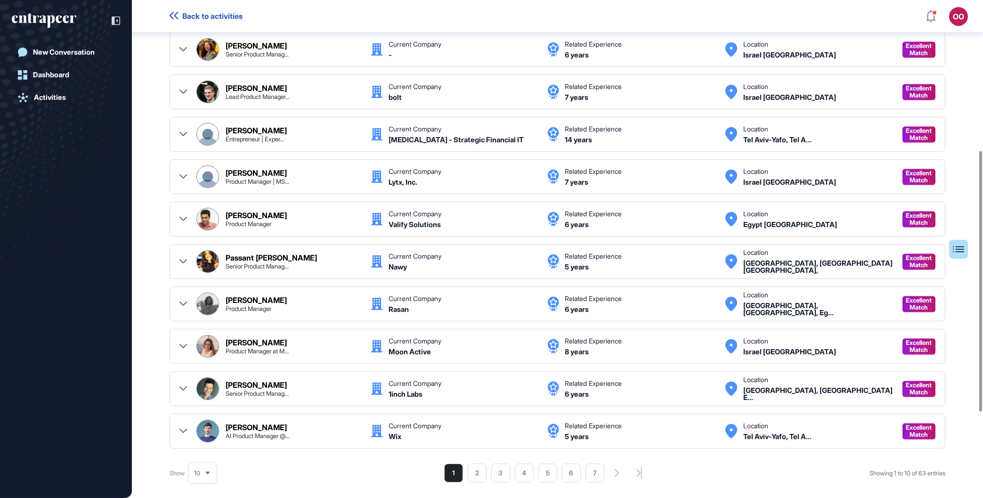
scroll to position [379, 0]
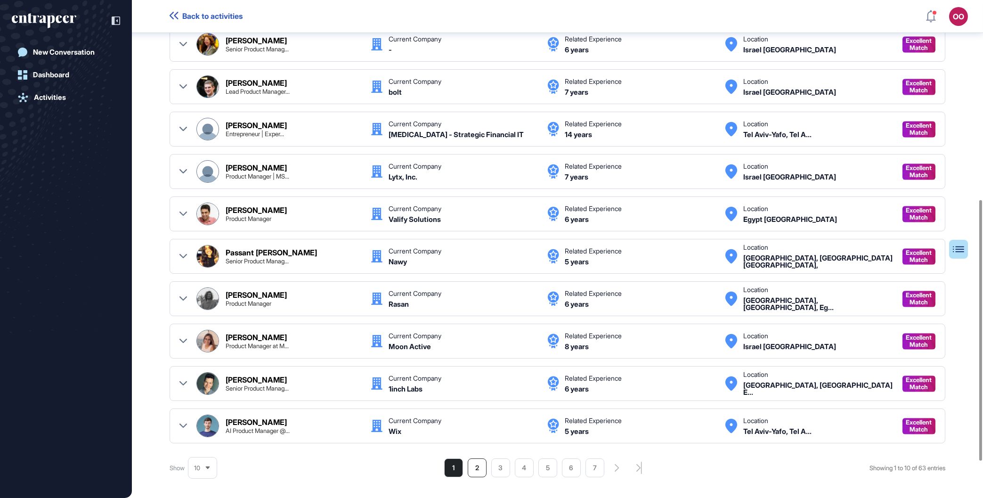
click at [476, 463] on li "2" at bounding box center [476, 467] width 19 height 19
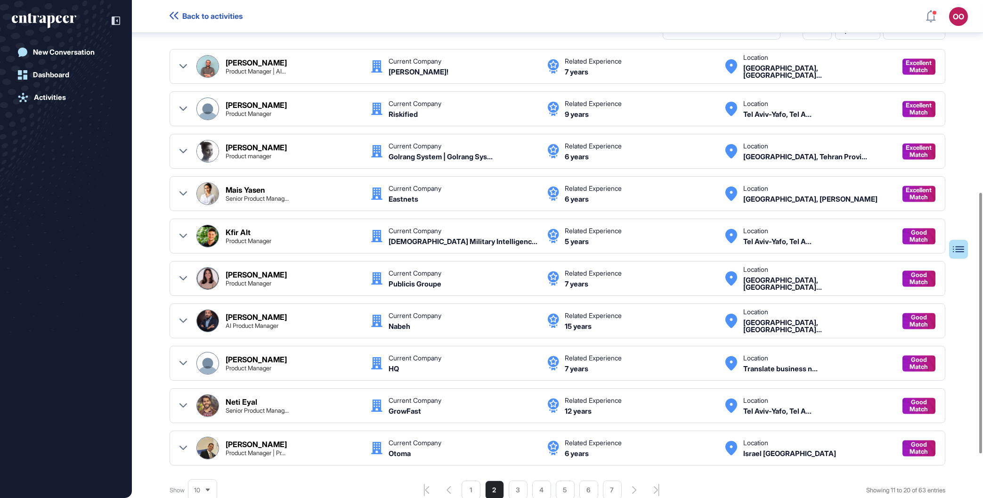
scroll to position [411, 0]
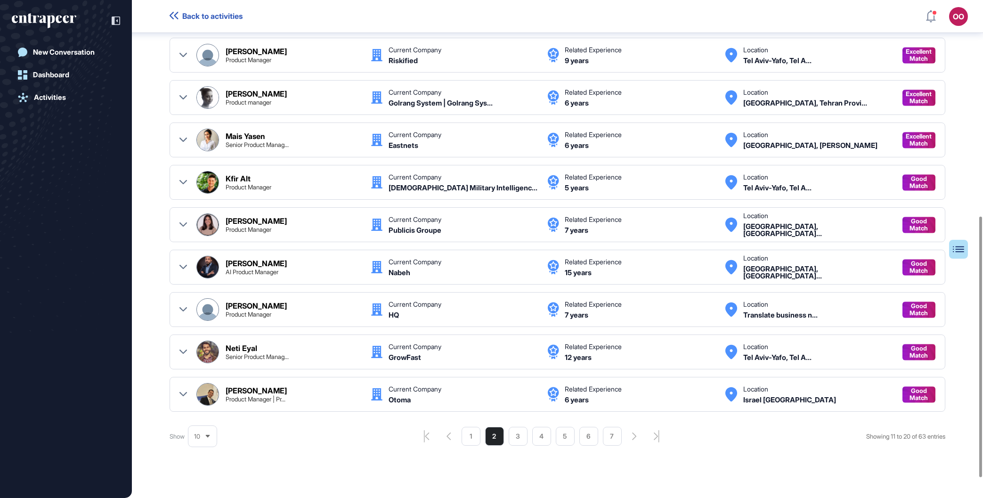
click at [516, 447] on div "Table of Contents 1. Job Description Search for a Product Manager with AI agent…" at bounding box center [556, 96] width 775 height 798
click at [512, 443] on li "3" at bounding box center [517, 436] width 19 height 19
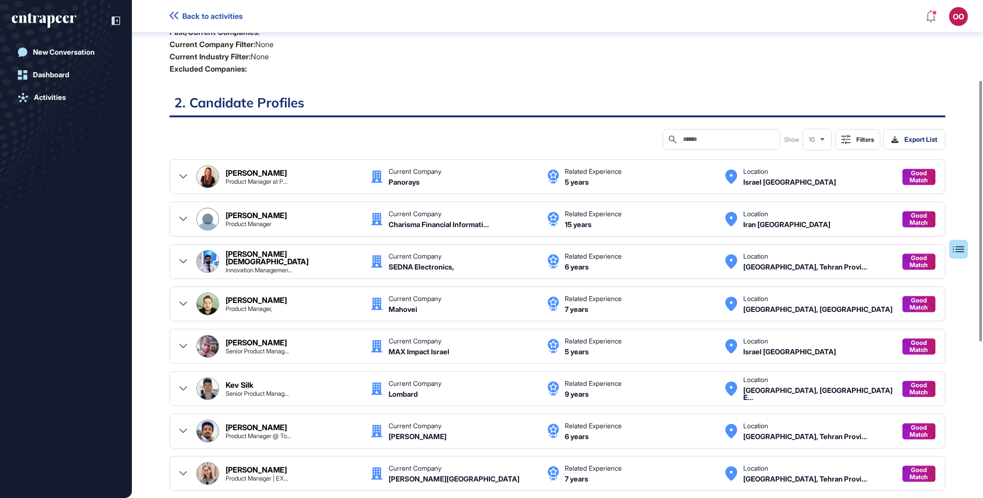
scroll to position [250, 0]
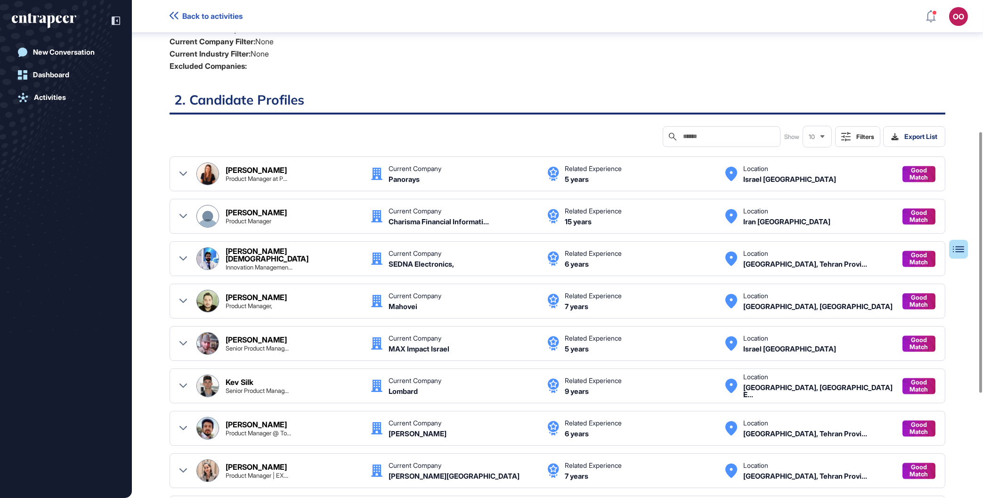
click at [189, 218] on div "[PERSON_NAME] Product Manager Current Company Charisma Financial Informati... R…" at bounding box center [557, 216] width 756 height 23
click at [184, 217] on icon at bounding box center [183, 216] width 8 height 8
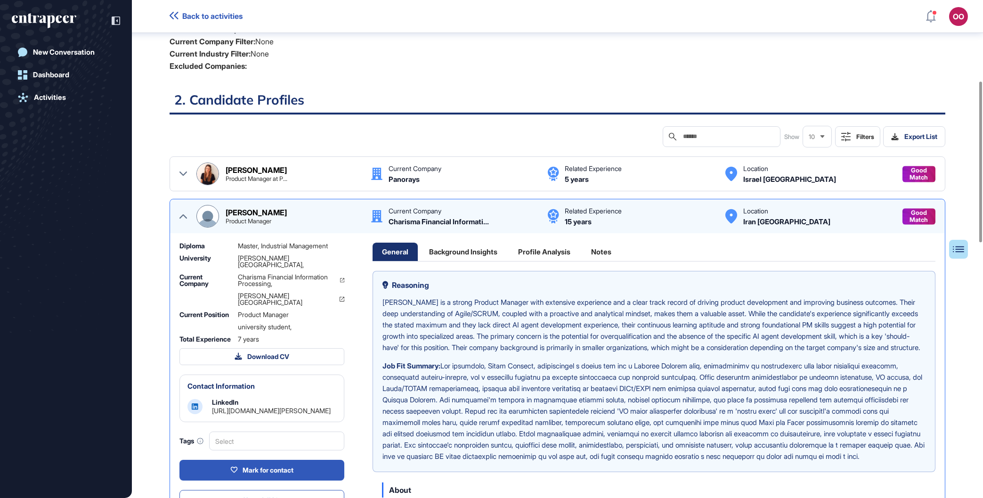
click at [184, 213] on icon at bounding box center [183, 216] width 8 height 8
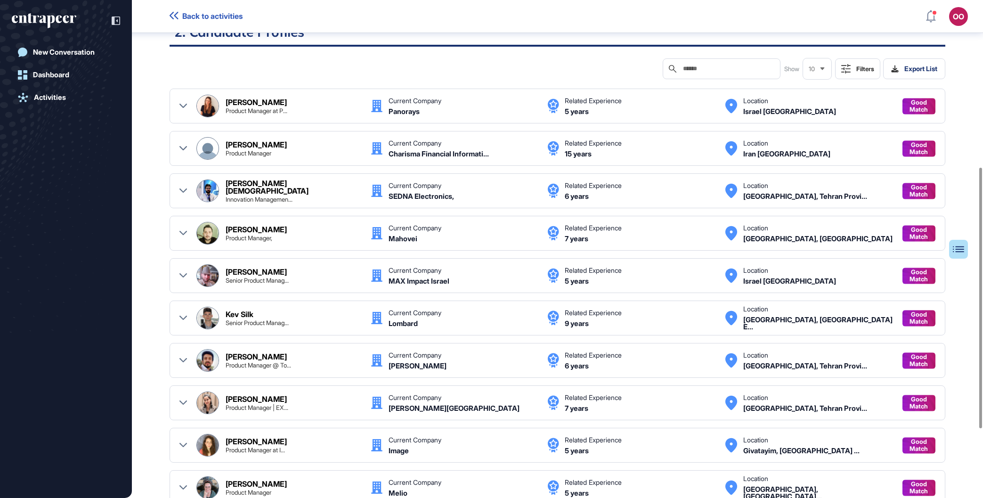
scroll to position [411, 0]
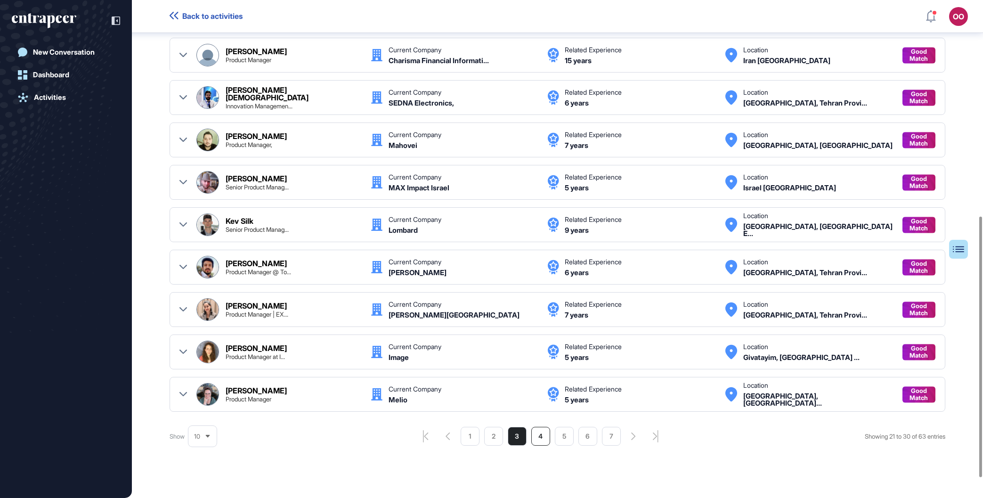
click at [541, 432] on li "4" at bounding box center [540, 436] width 19 height 19
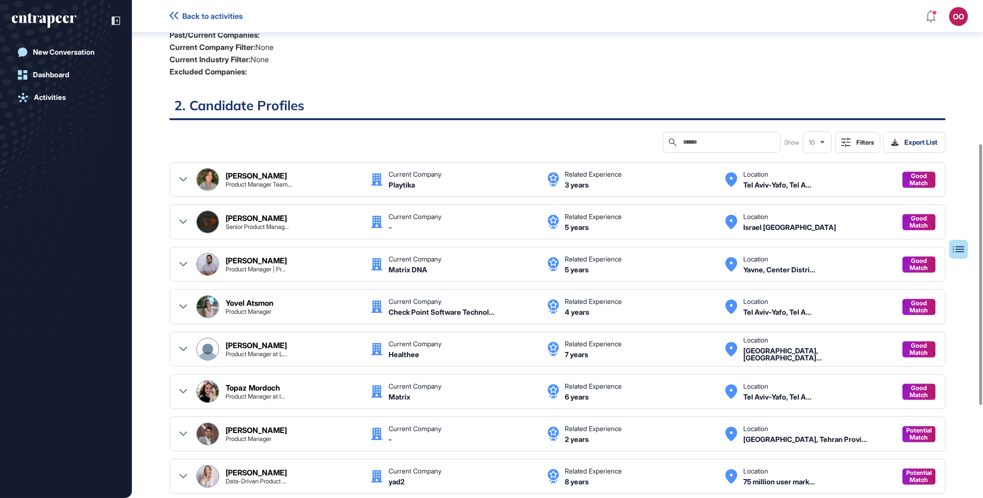
scroll to position [304, 0]
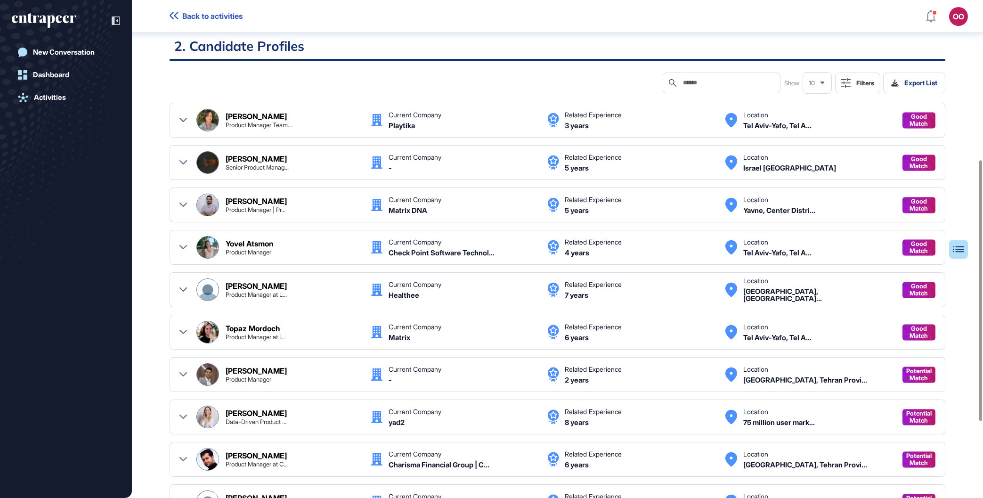
click at [188, 249] on div "Yovel Atsmon Product Manager Current Company Check Point Software Technol... Re…" at bounding box center [557, 247] width 756 height 23
click at [183, 249] on icon at bounding box center [183, 247] width 8 height 8
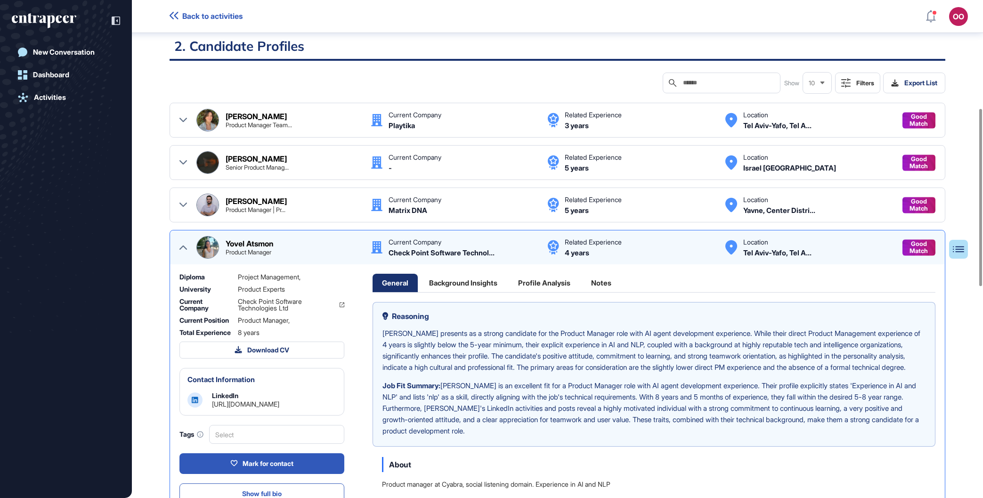
click at [183, 249] on icon at bounding box center [183, 247] width 8 height 8
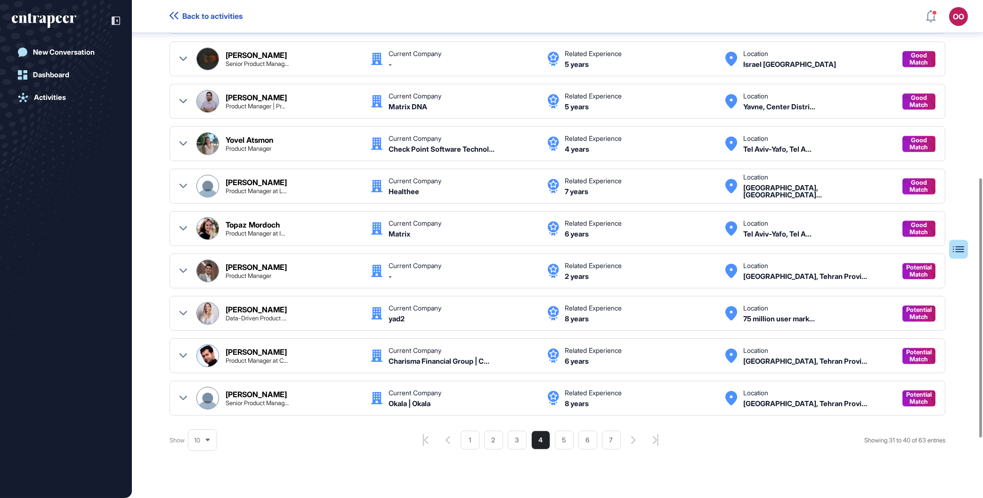
scroll to position [411, 0]
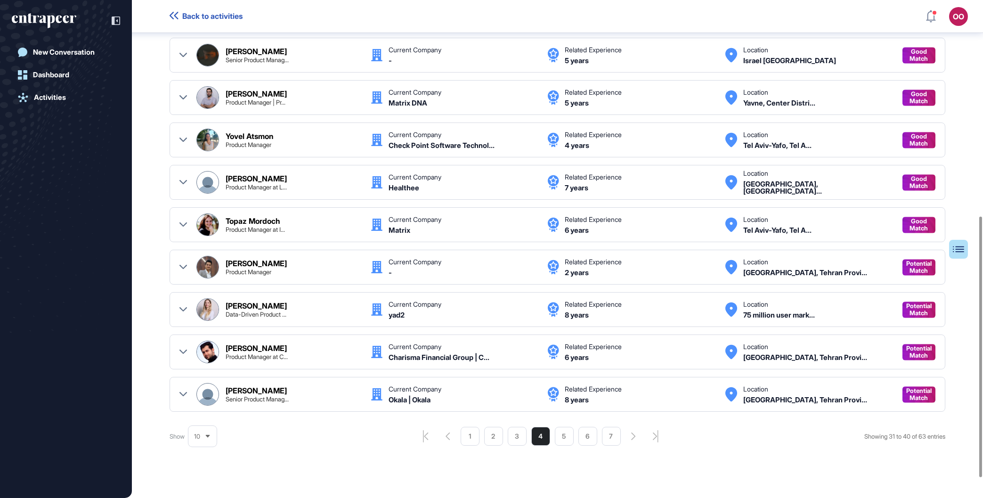
click at [186, 351] on icon at bounding box center [183, 352] width 8 height 8
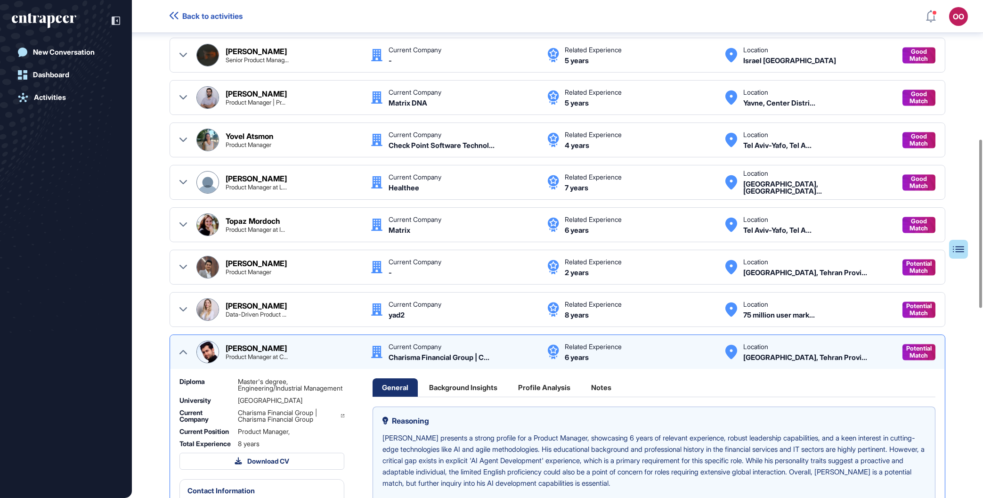
click at [186, 351] on icon at bounding box center [183, 352] width 8 height 8
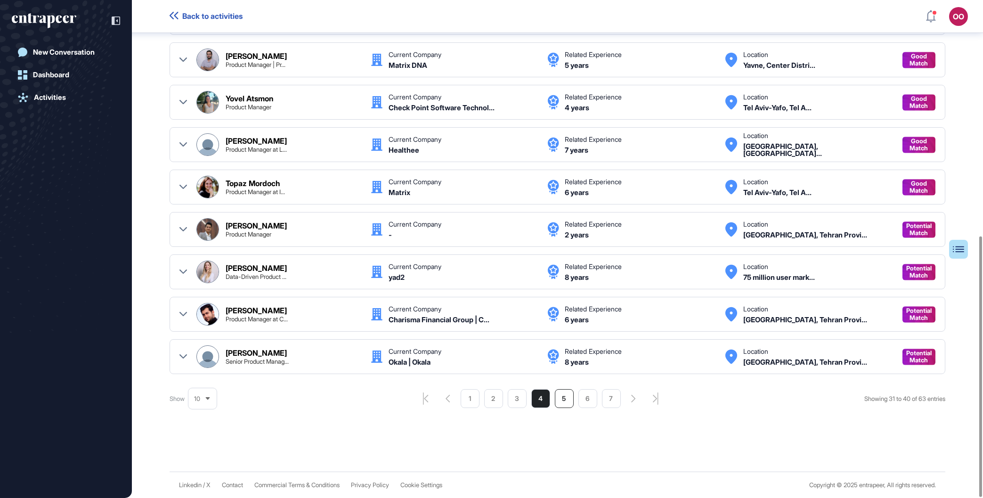
click at [564, 402] on li "5" at bounding box center [564, 398] width 19 height 19
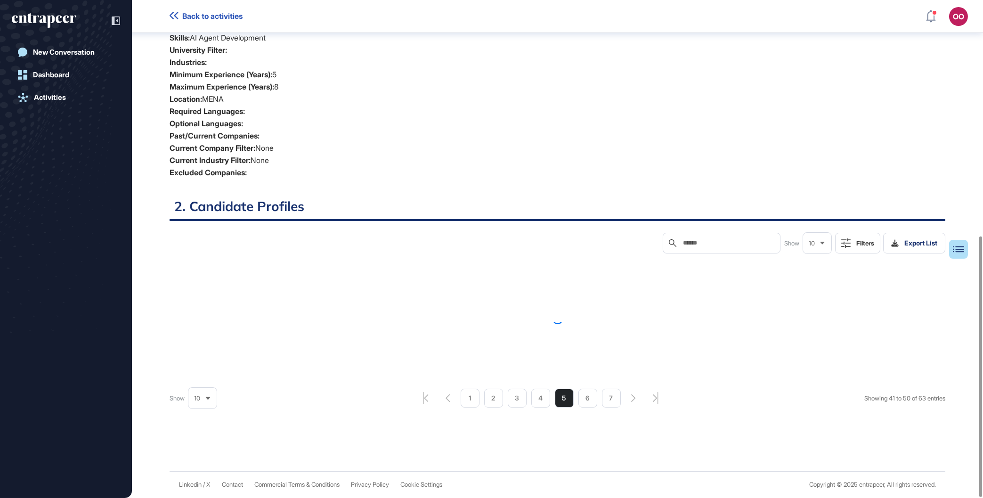
scroll to position [143, 0]
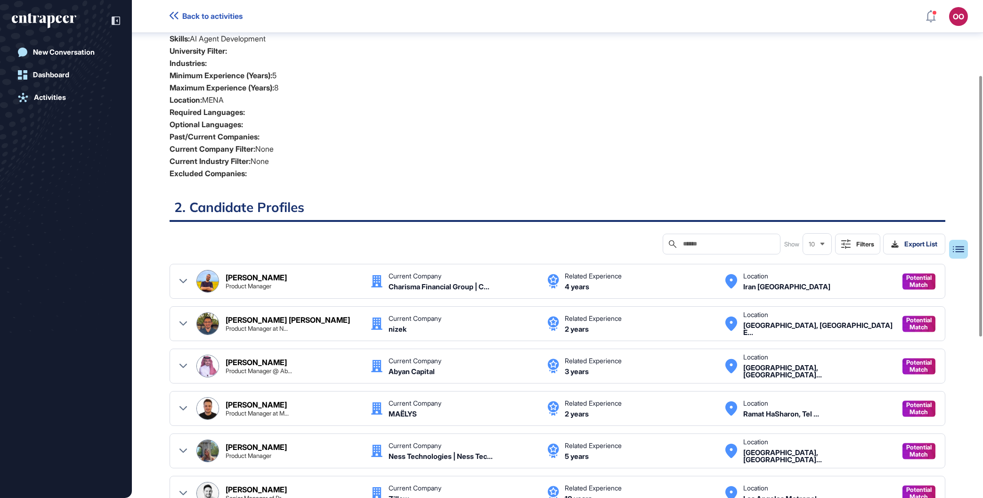
click at [185, 279] on icon at bounding box center [183, 281] width 8 height 8
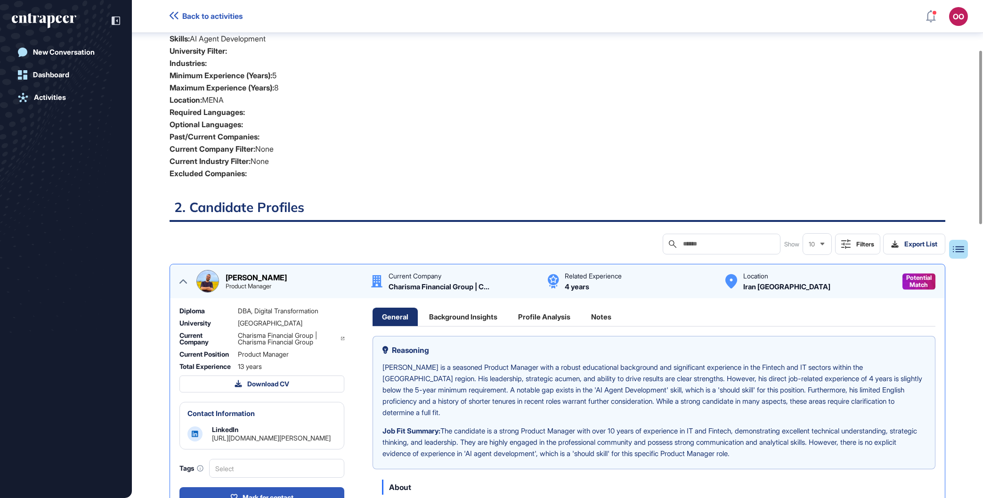
click at [185, 279] on icon at bounding box center [183, 281] width 8 height 8
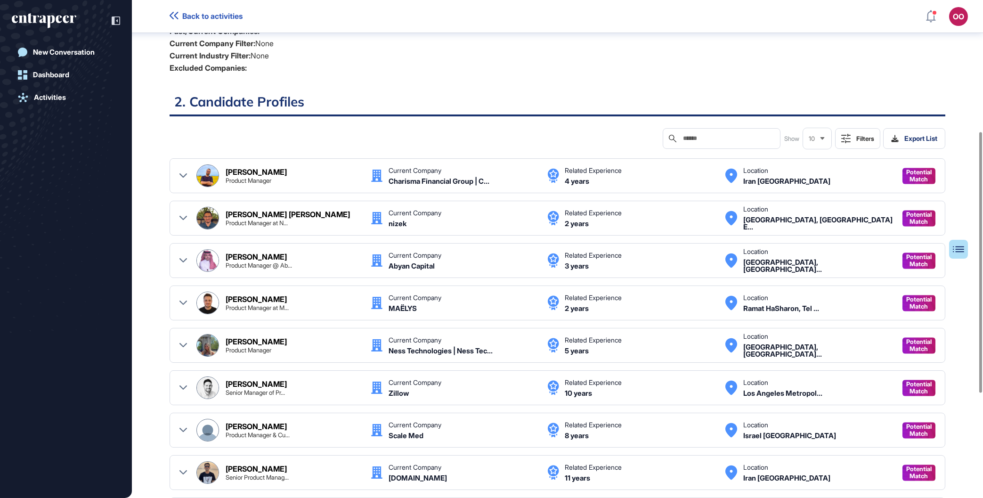
scroll to position [250, 0]
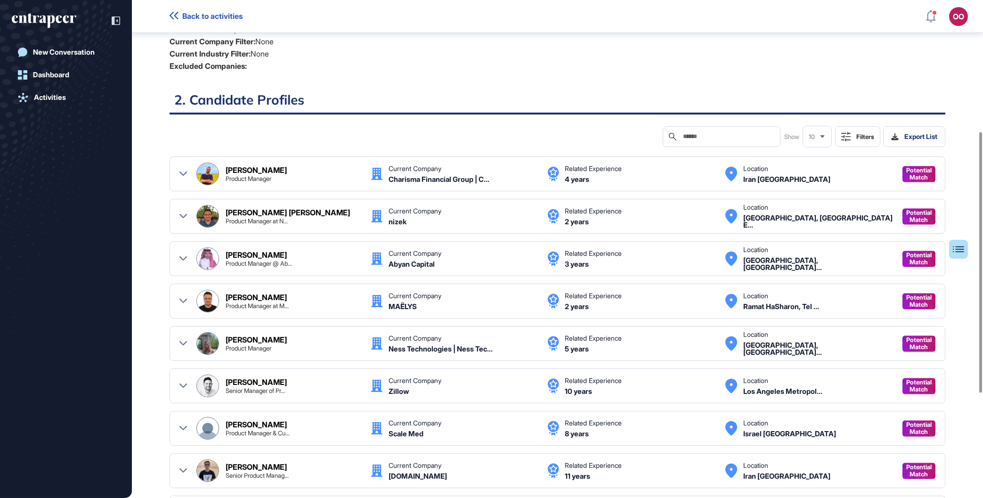
click at [185, 343] on icon at bounding box center [183, 343] width 8 height 8
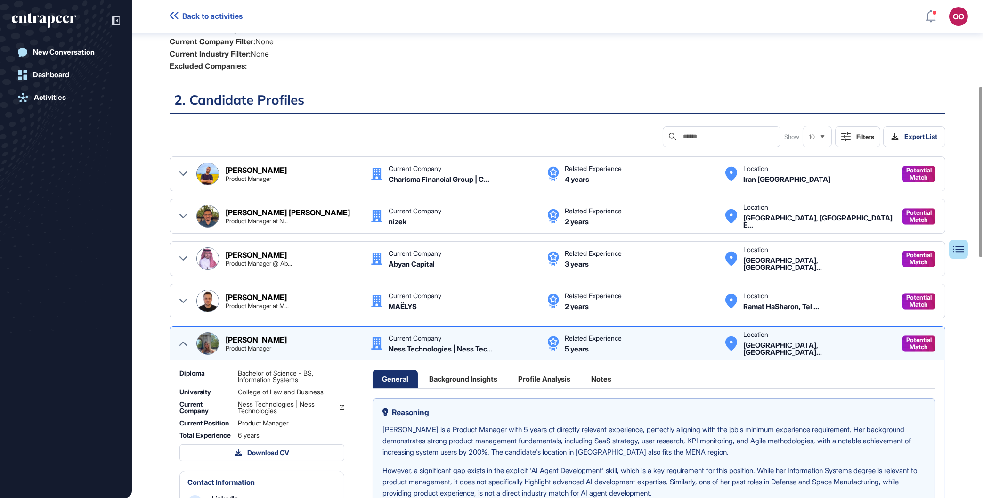
click at [184, 343] on icon at bounding box center [183, 343] width 8 height 4
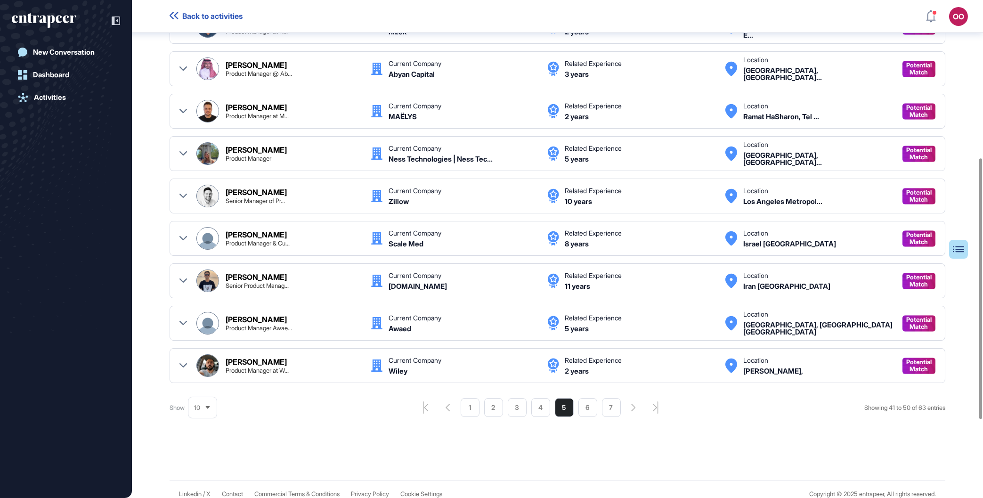
scroll to position [449, 0]
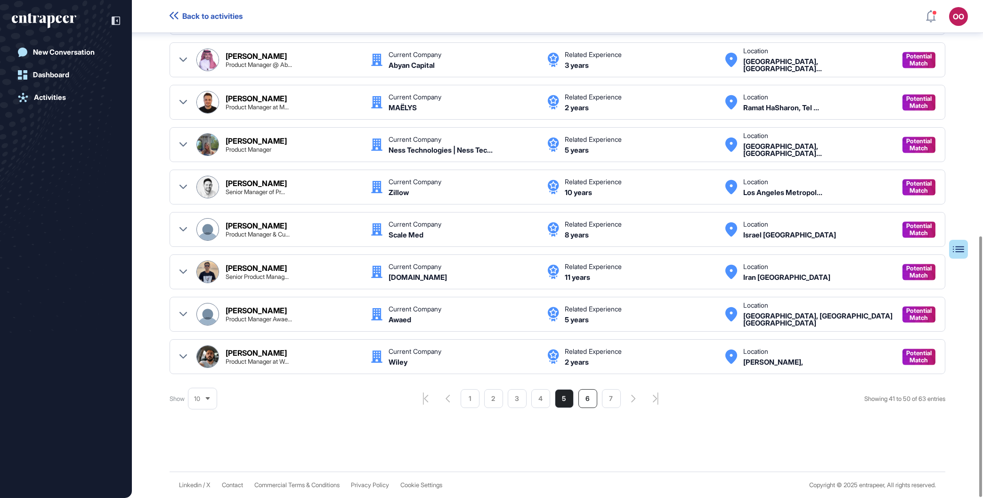
click at [583, 401] on li "6" at bounding box center [587, 398] width 19 height 19
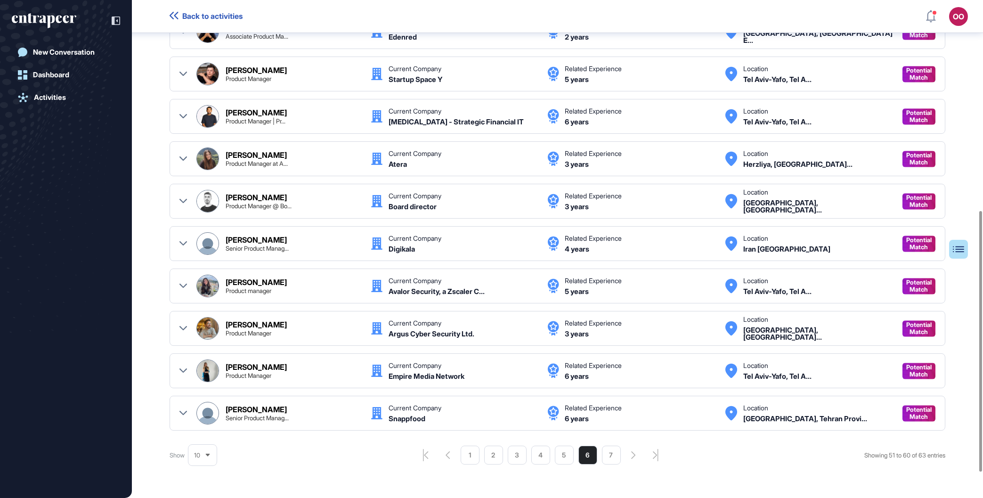
scroll to position [411, 0]
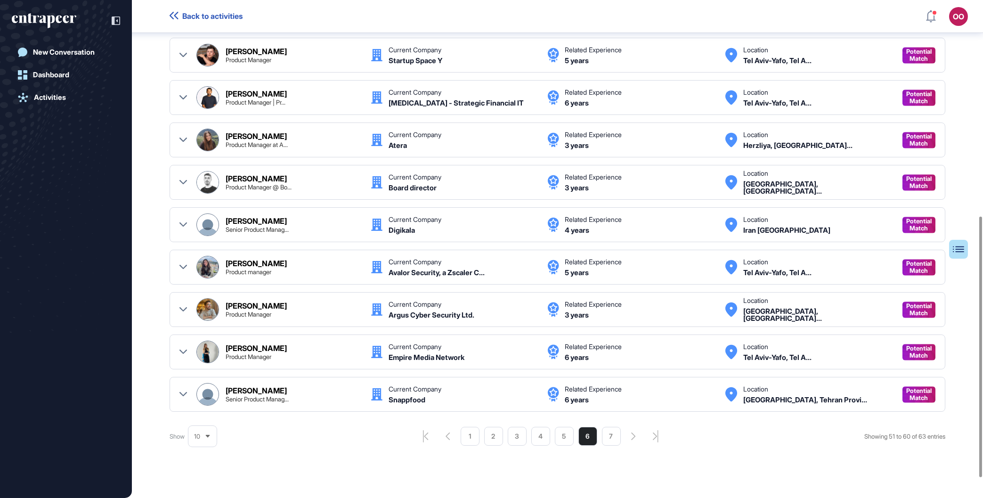
click at [183, 266] on icon at bounding box center [183, 267] width 8 height 8
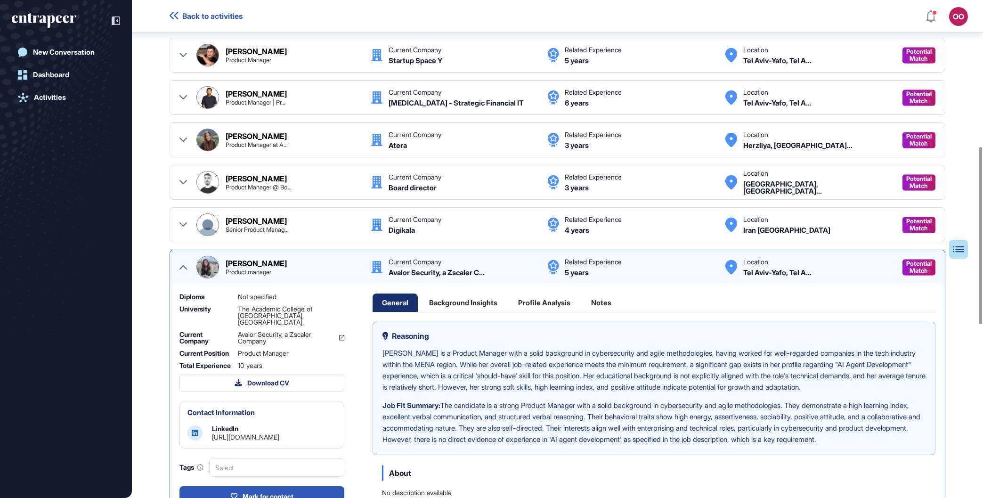
click at [184, 266] on icon at bounding box center [183, 267] width 8 height 4
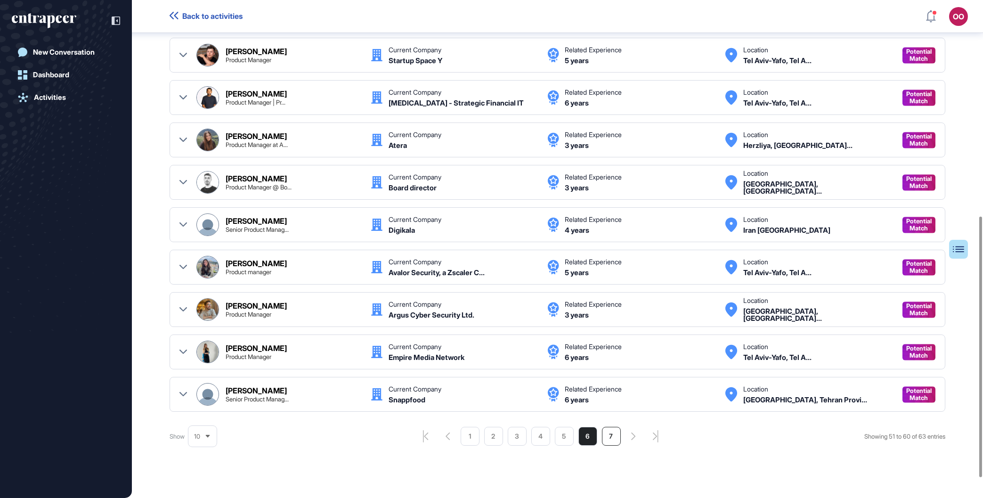
click at [608, 436] on li "7" at bounding box center [611, 436] width 19 height 19
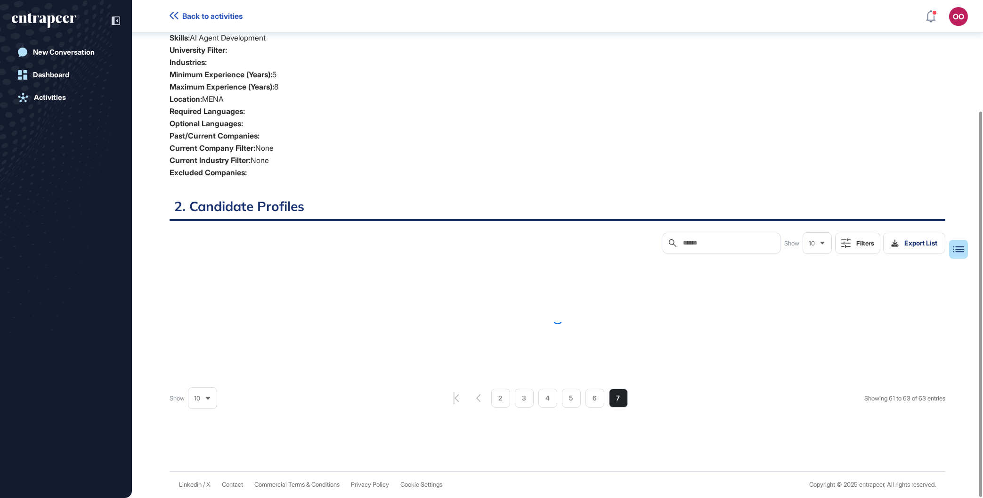
scroll to position [143, 0]
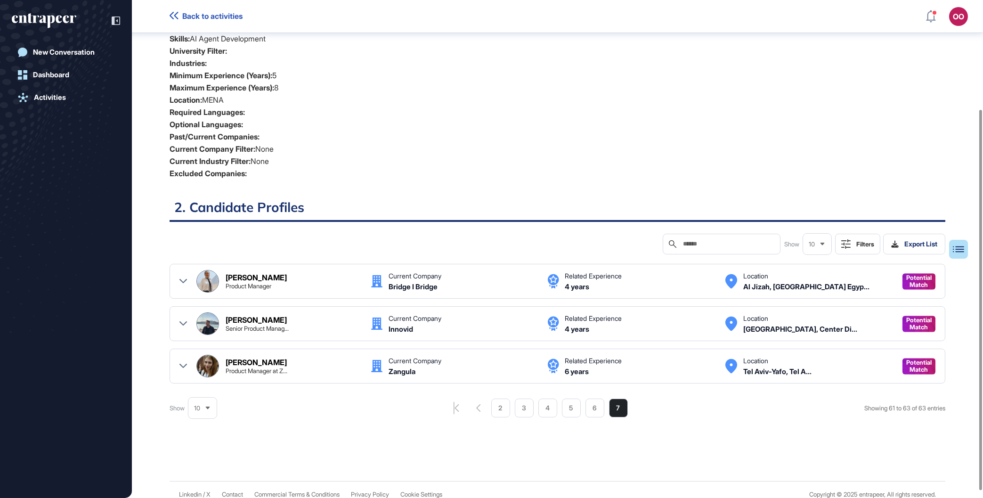
click at [853, 240] on button "Filters" at bounding box center [857, 244] width 45 height 21
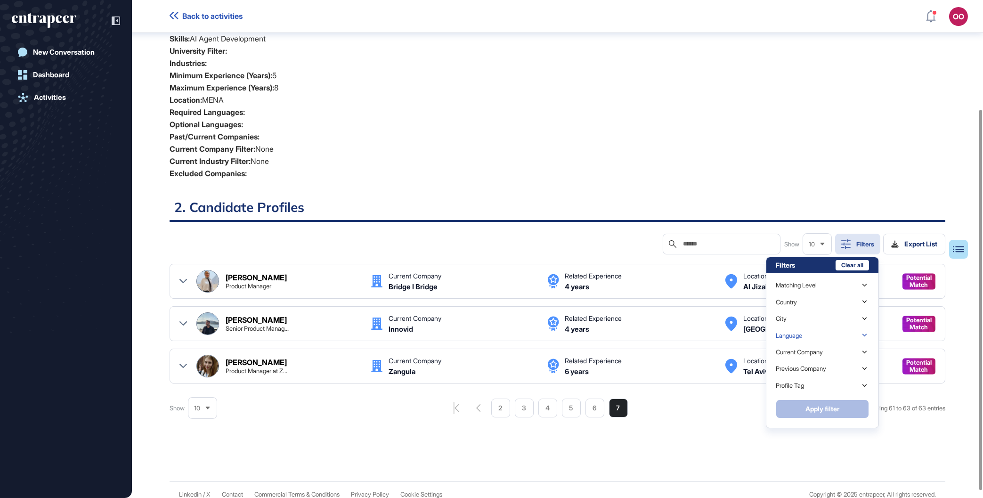
click at [832, 339] on div "Language" at bounding box center [821, 335] width 93 height 16
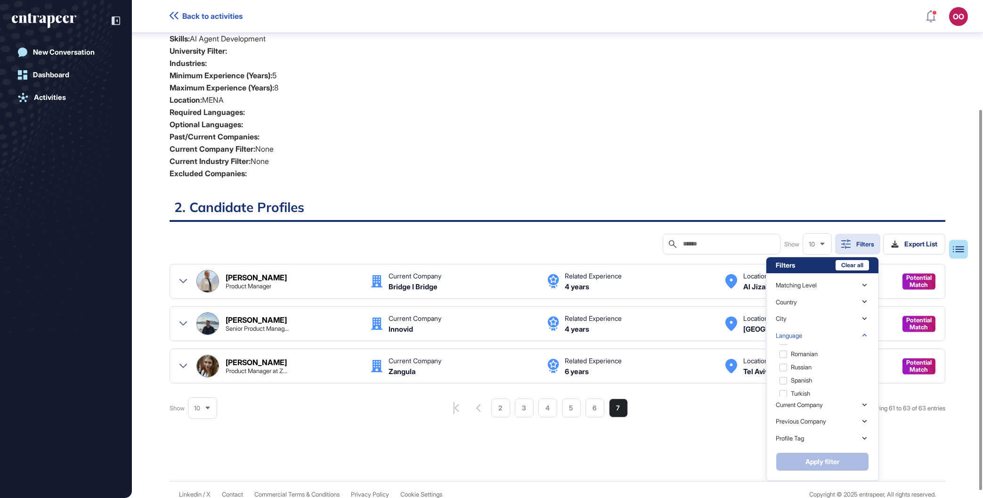
scroll to position [105, 0]
click at [637, 129] on li "Optional Languages:" at bounding box center [556, 124] width 775 height 12
